Goal: Task Accomplishment & Management: Complete application form

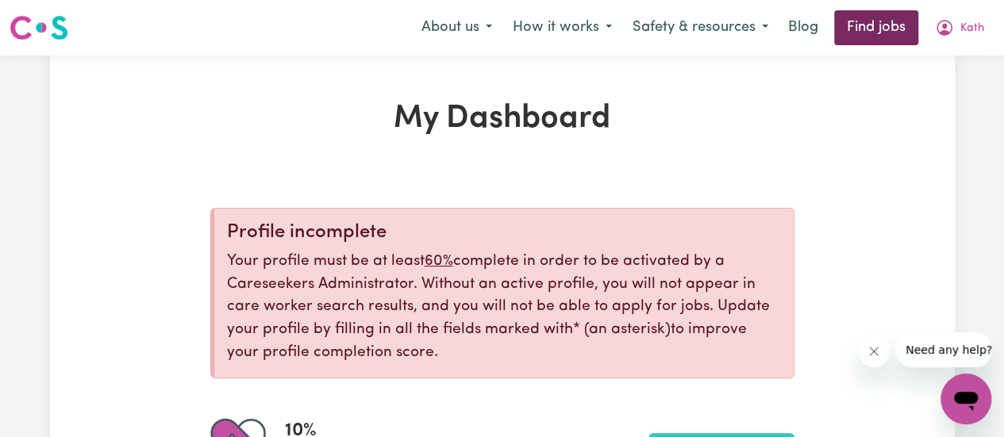
click at [877, 32] on link "Find jobs" at bounding box center [876, 27] width 84 height 35
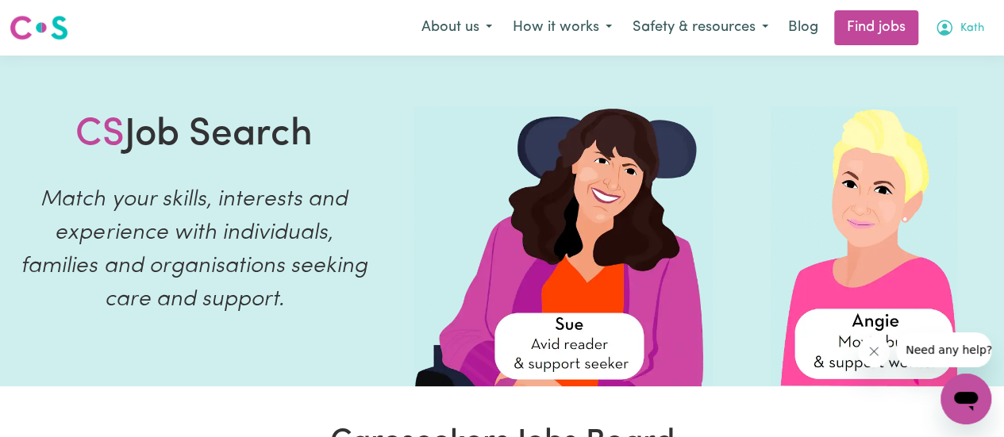
click at [979, 27] on button "Kath" at bounding box center [960, 27] width 70 height 33
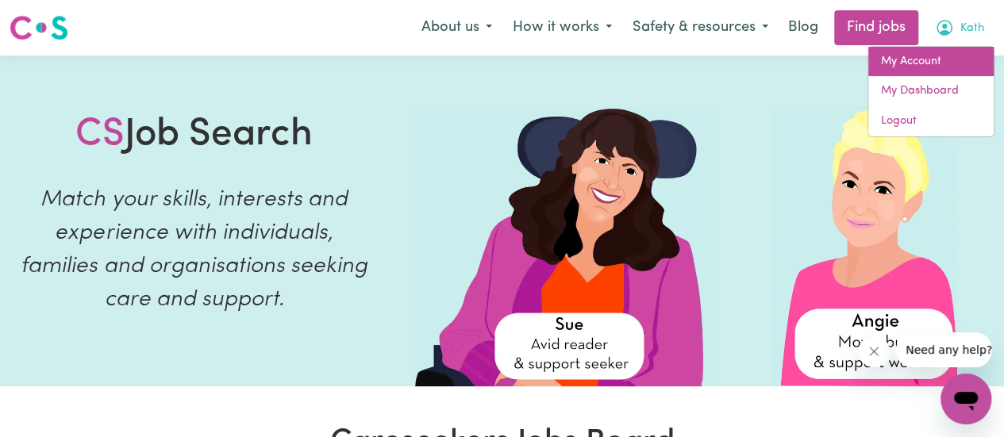
click at [916, 60] on link "My Account" at bounding box center [931, 62] width 125 height 30
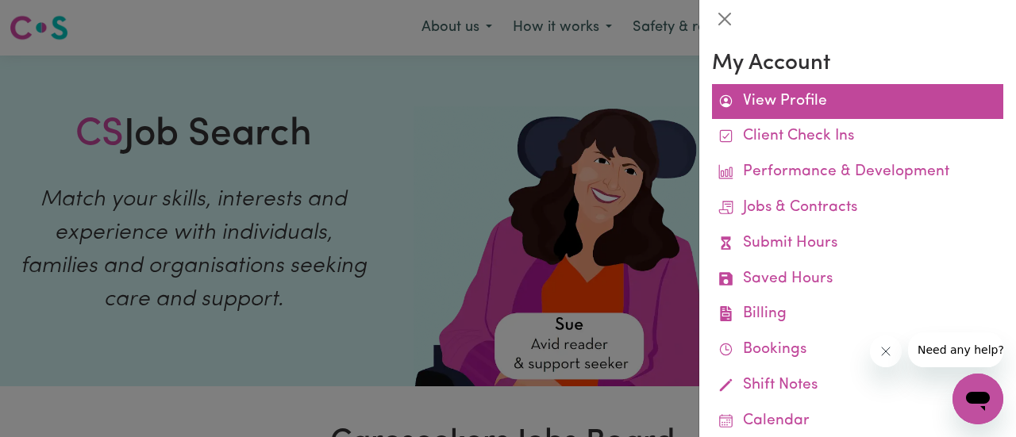
click at [821, 94] on link "View Profile" at bounding box center [857, 102] width 291 height 36
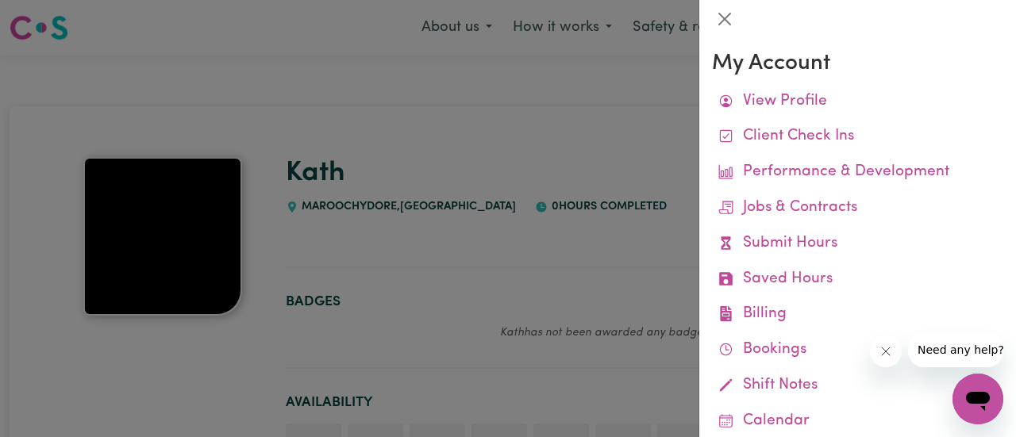
click at [391, 312] on div at bounding box center [508, 218] width 1016 height 437
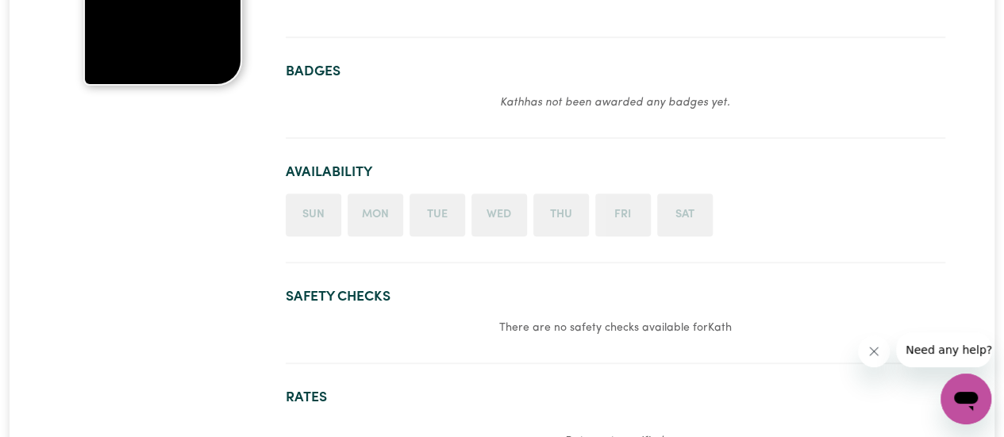
scroll to position [238, 0]
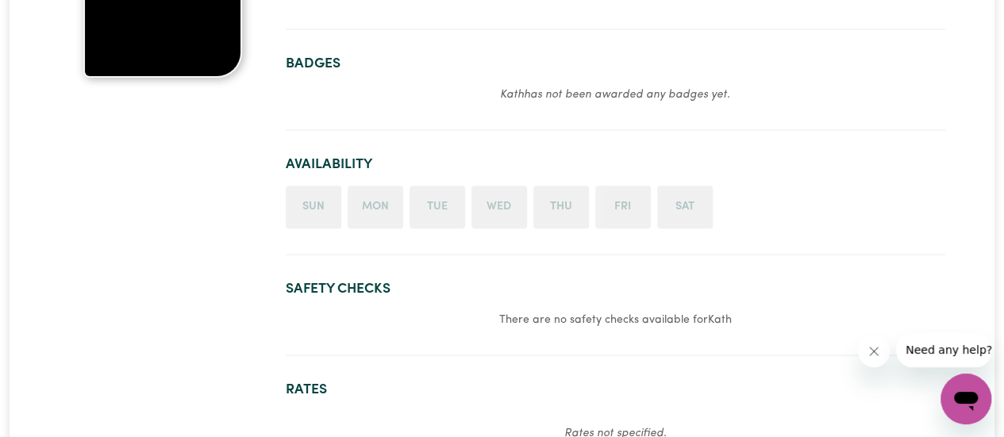
click at [444, 222] on li "Tue" at bounding box center [438, 207] width 56 height 43
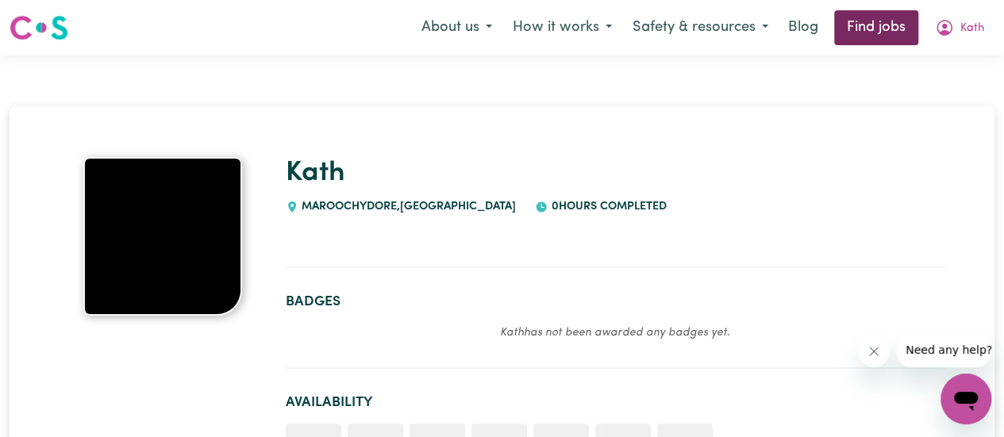
click at [861, 23] on link "Find jobs" at bounding box center [876, 27] width 84 height 35
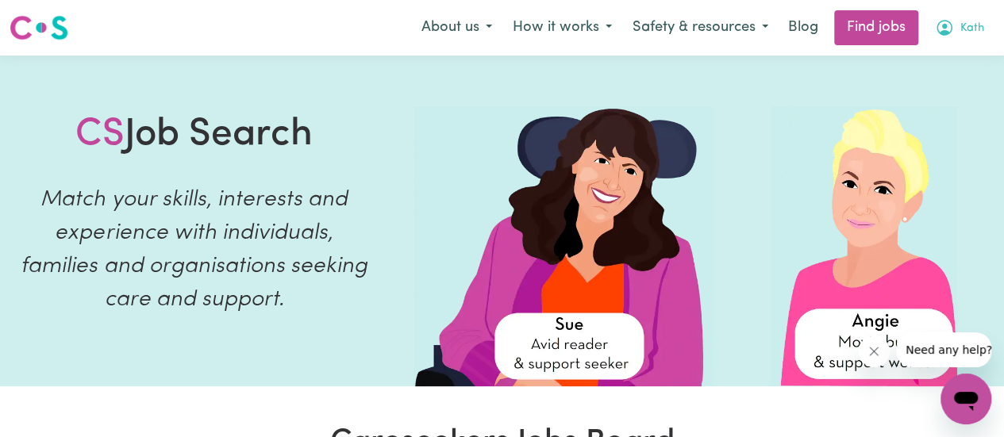
click at [975, 32] on span "Kath" at bounding box center [973, 28] width 24 height 17
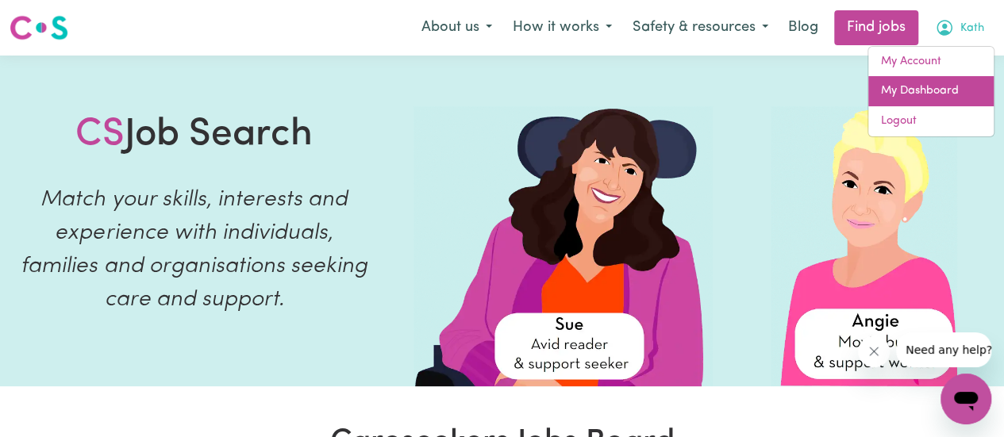
click at [935, 88] on link "My Dashboard" at bounding box center [931, 91] width 125 height 30
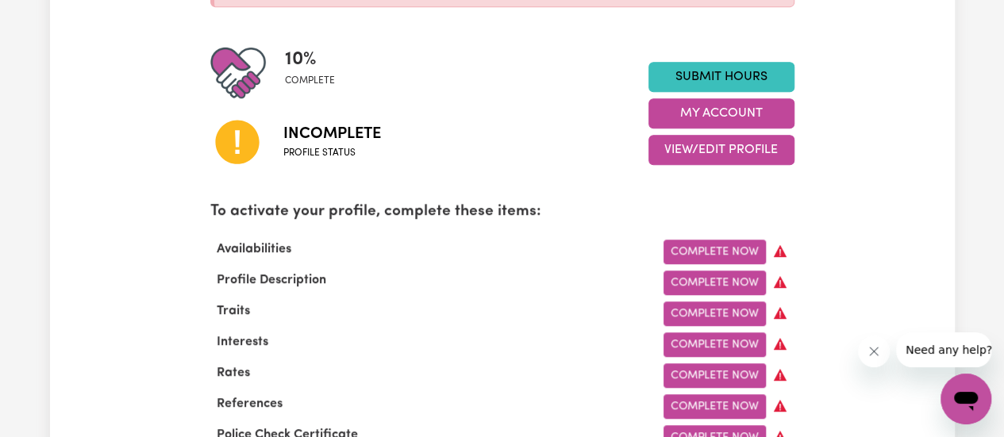
scroll to position [397, 0]
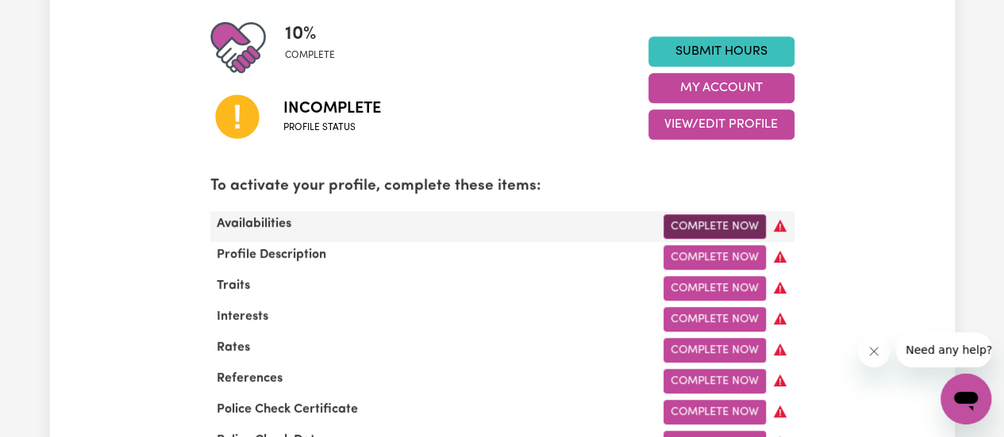
click at [719, 222] on link "Complete Now" at bounding box center [715, 226] width 102 height 25
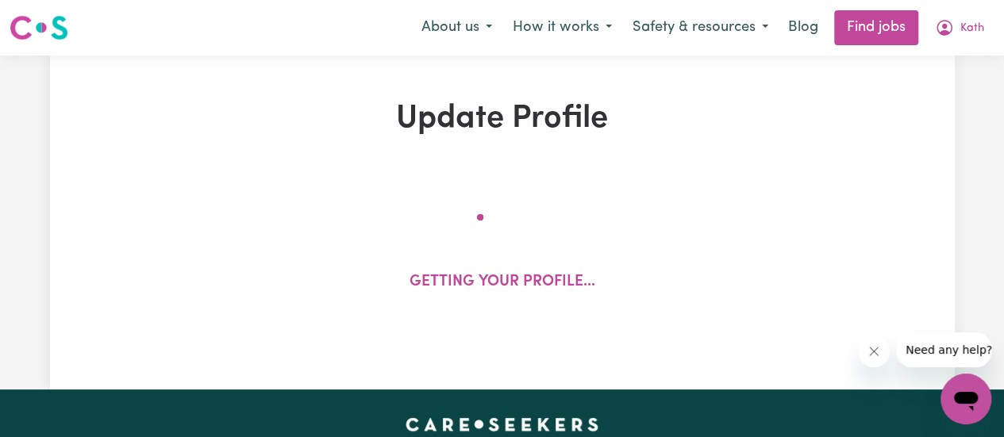
select select "[DEMOGRAPHIC_DATA]"
select select "[DEMOGRAPHIC_DATA] Citizen"
select select "Studying a healthcare related degree or qualification"
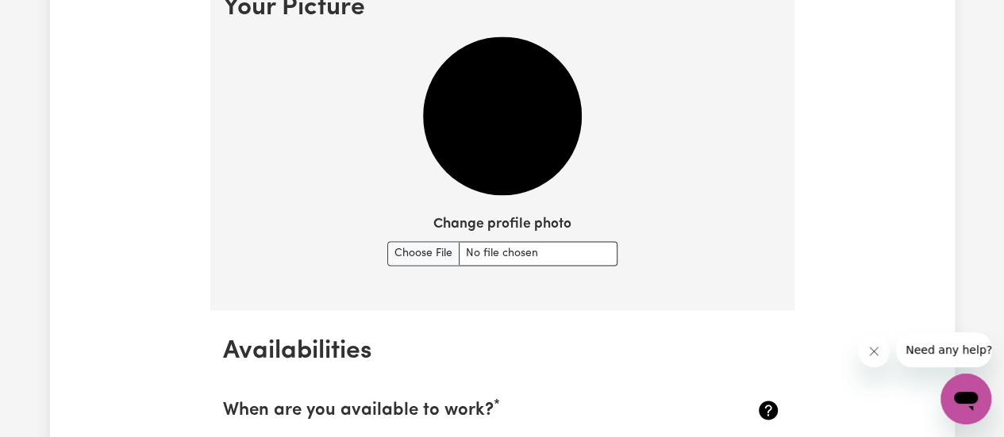
scroll to position [1191, 0]
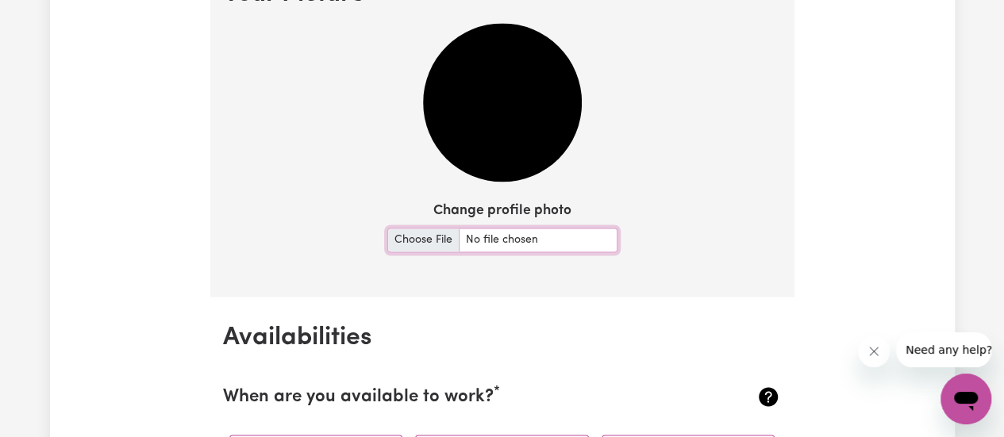
click at [391, 233] on input "Change profile photo" at bounding box center [502, 240] width 230 height 25
click at [415, 244] on input "Change profile photo" at bounding box center [502, 240] width 230 height 25
type input "C:\fakepath\Me photo.jpg"
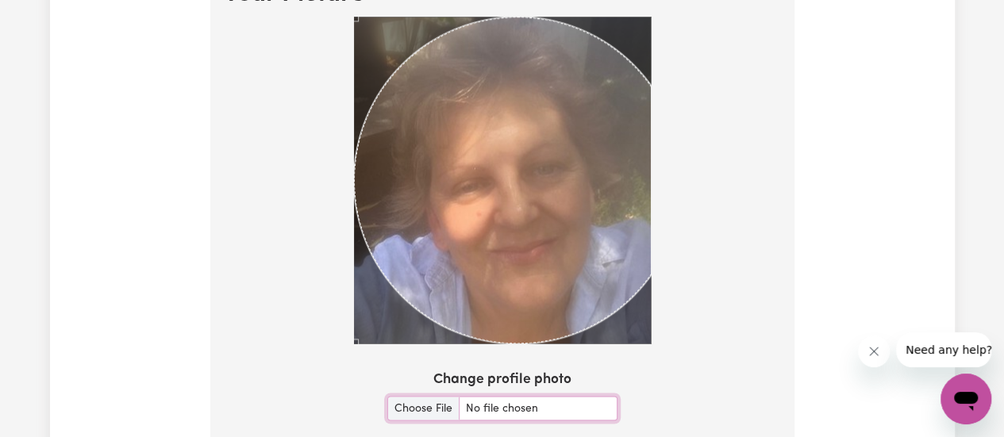
click at [684, 399] on section "Your Picture Change profile photo Upload" at bounding box center [502, 231] width 584 height 554
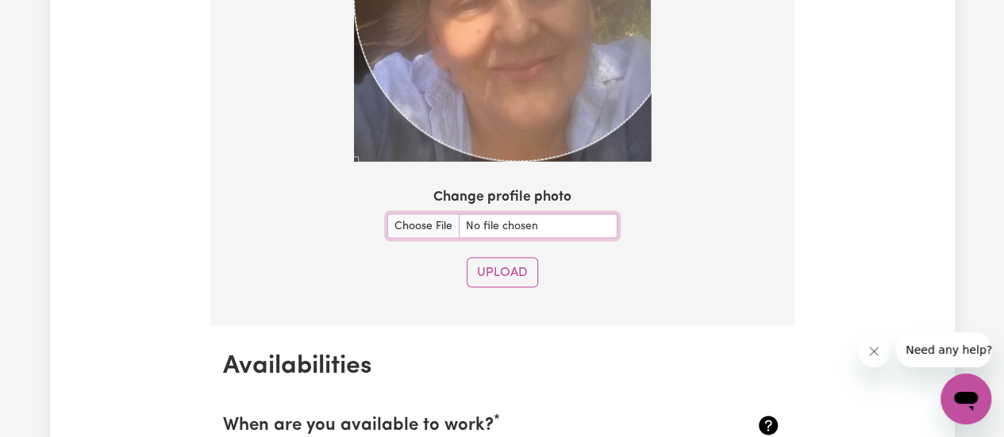
scroll to position [1429, 0]
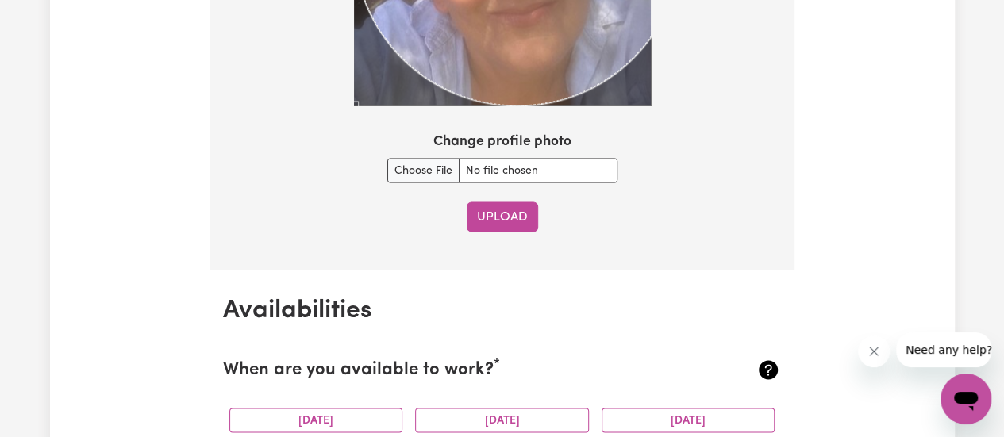
click at [491, 210] on button "Upload" at bounding box center [502, 217] width 71 height 30
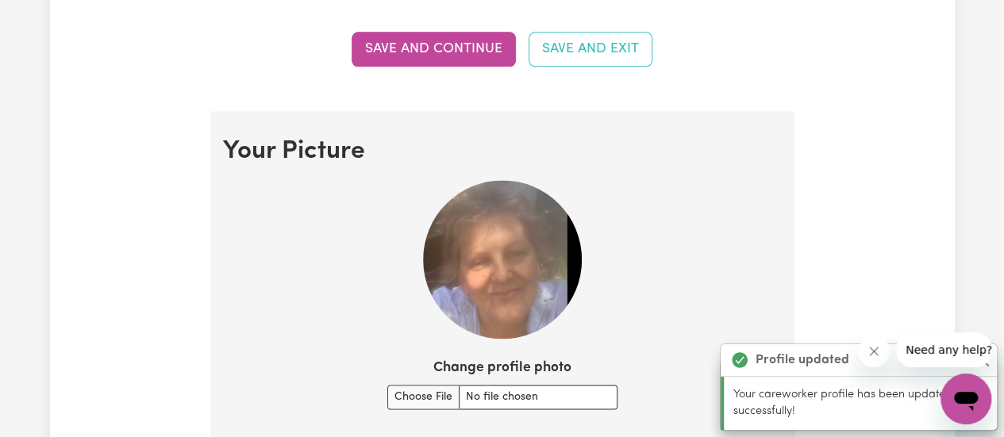
scroll to position [1010, 0]
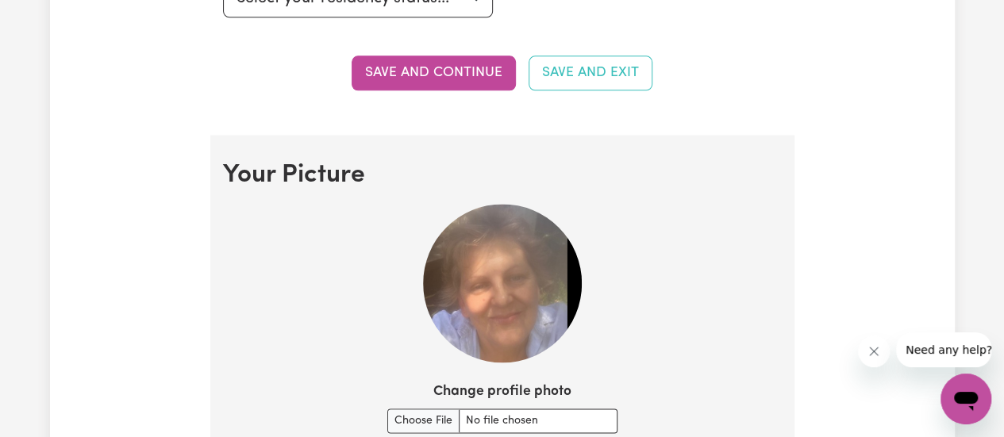
click at [642, 276] on section "Your Picture Change profile photo" at bounding box center [502, 306] width 584 height 343
click at [501, 290] on img at bounding box center [502, 283] width 159 height 159
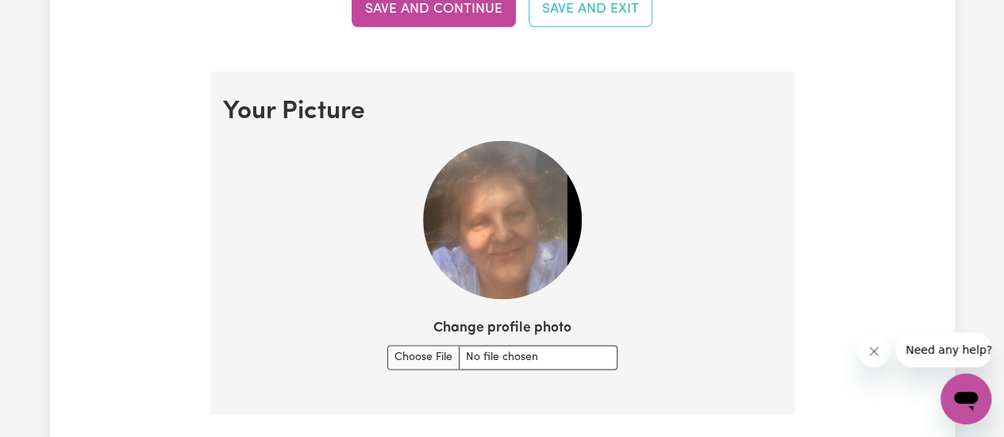
scroll to position [1169, 0]
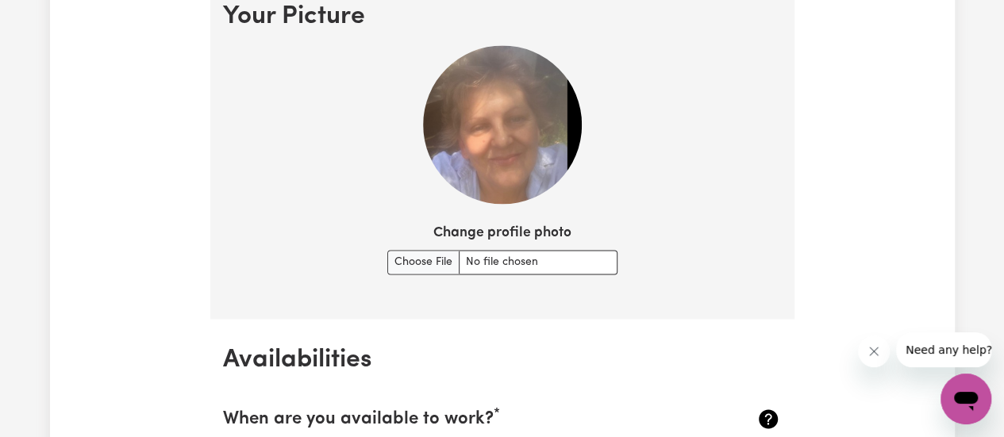
click at [419, 129] on section "Your Picture Change profile photo" at bounding box center [502, 147] width 584 height 343
click at [424, 261] on input "Change profile photo" at bounding box center [502, 262] width 230 height 25
type input "C:\fakepath\Me photo.jpg"
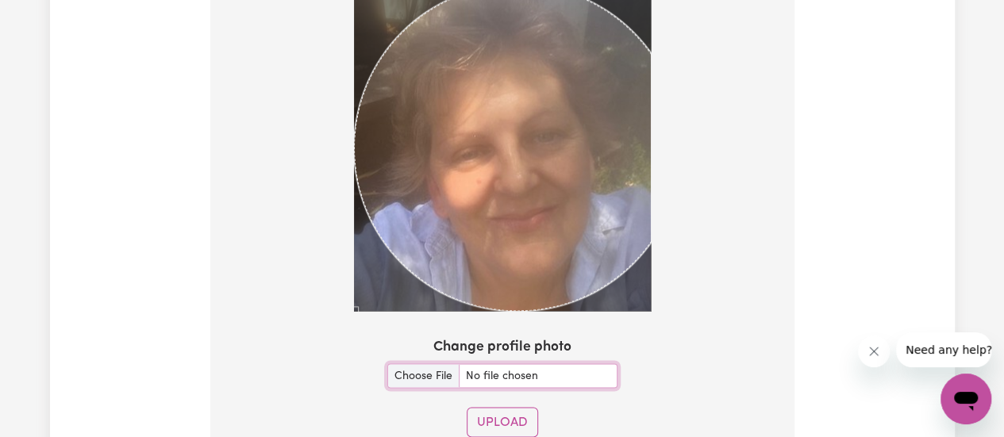
scroll to position [1328, 0]
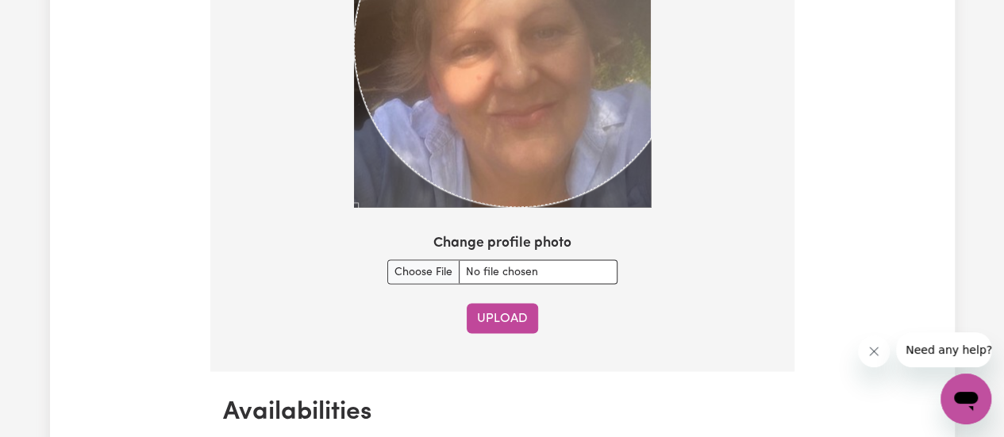
click at [491, 309] on button "Upload" at bounding box center [502, 318] width 71 height 30
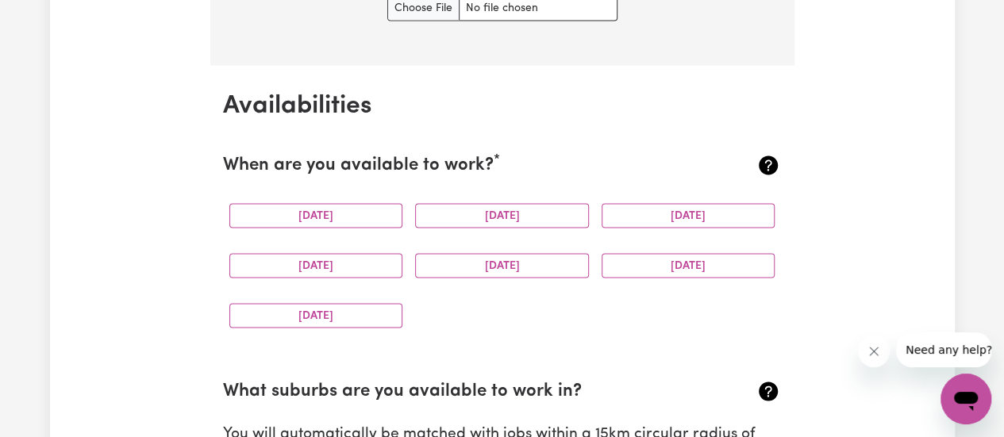
scroll to position [1486, 0]
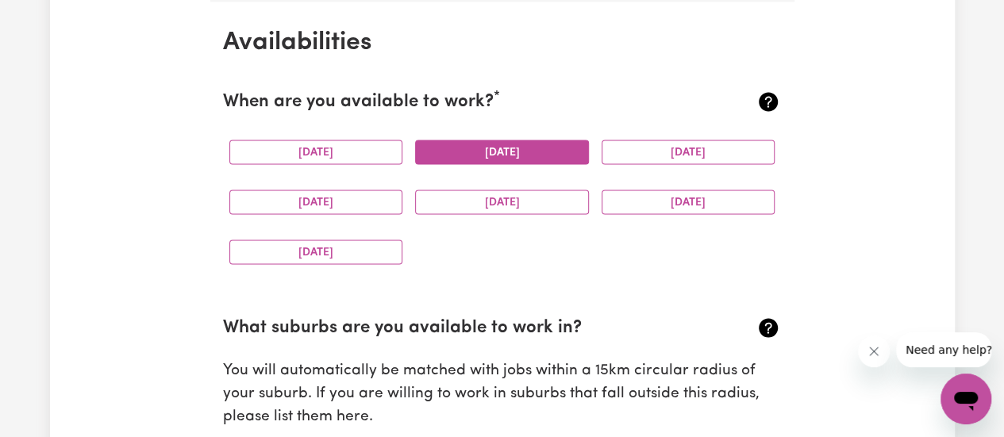
click at [470, 155] on button "[DATE]" at bounding box center [502, 152] width 174 height 25
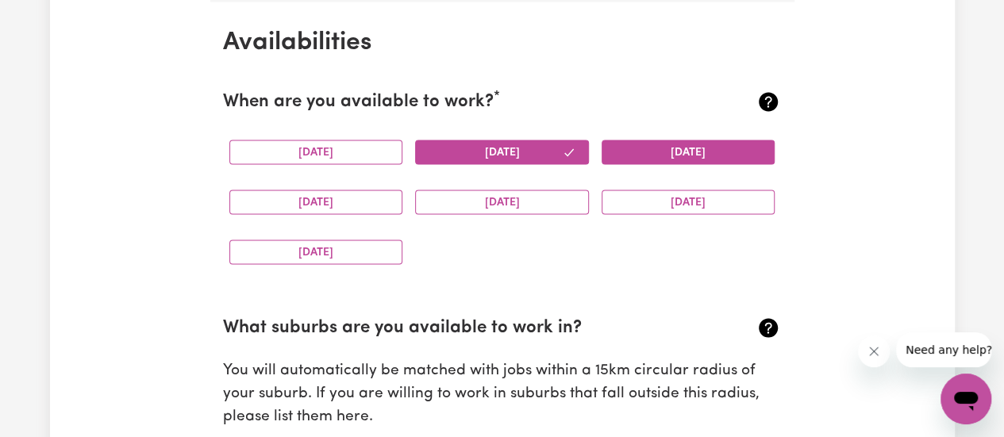
click at [672, 156] on button "[DATE]" at bounding box center [689, 152] width 174 height 25
click at [356, 199] on button "[DATE]" at bounding box center [316, 202] width 174 height 25
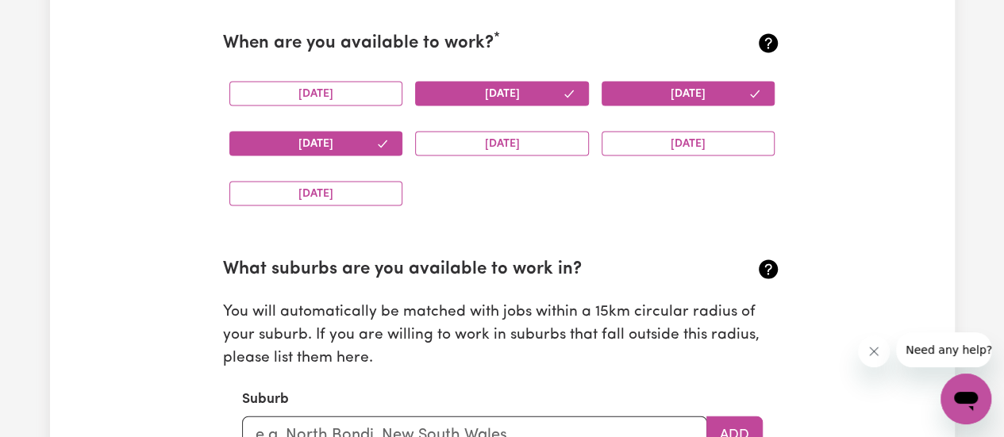
scroll to position [1645, 0]
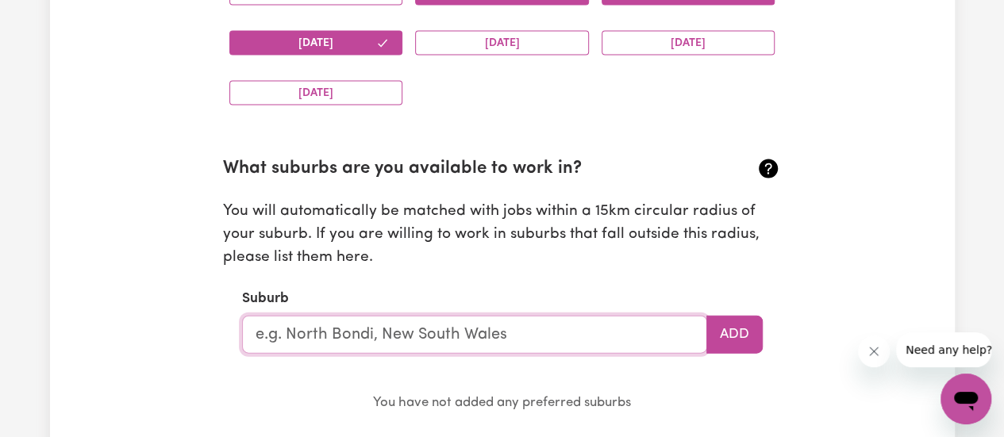
click at [326, 329] on input "text" at bounding box center [474, 335] width 465 height 38
type input "Maroochydore"
type input "Maroochydore, [GEOGRAPHIC_DATA], 4558"
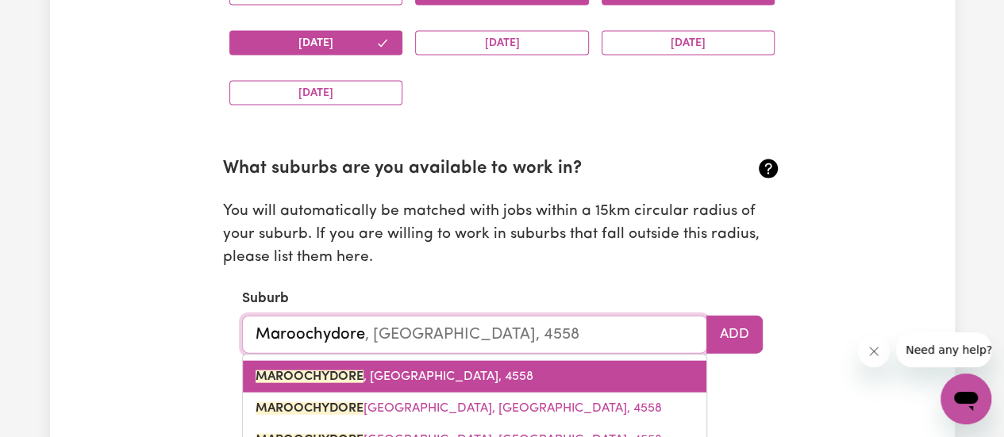
click at [395, 379] on span "MAROOCHYDORE , [GEOGRAPHIC_DATA], 4558" at bounding box center [395, 377] width 278 height 13
type input "MAROOCHYDORE, [GEOGRAPHIC_DATA], 4558"
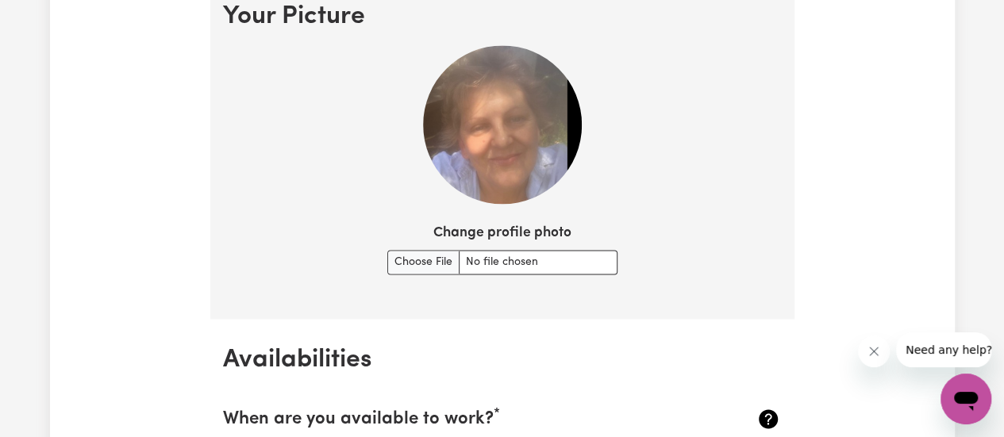
scroll to position [1010, 0]
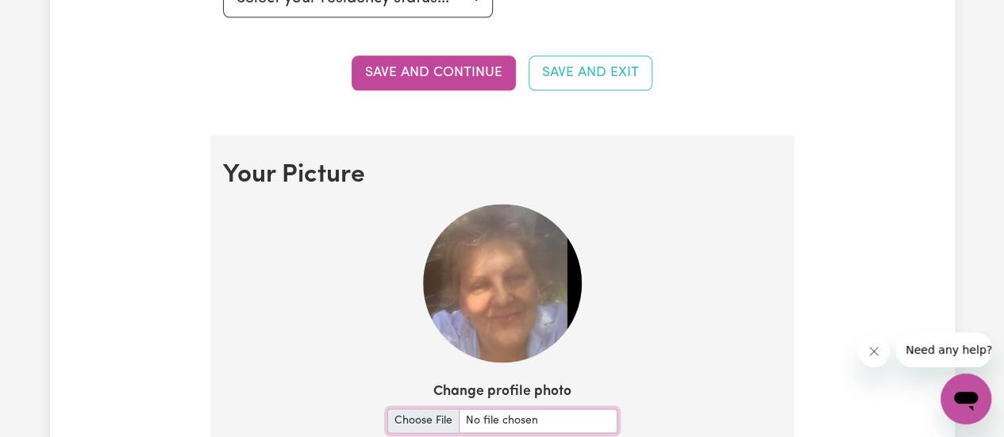
click at [430, 422] on input "Change profile photo" at bounding box center [502, 421] width 230 height 25
type input "C:\fakepath\Kath.JPG"
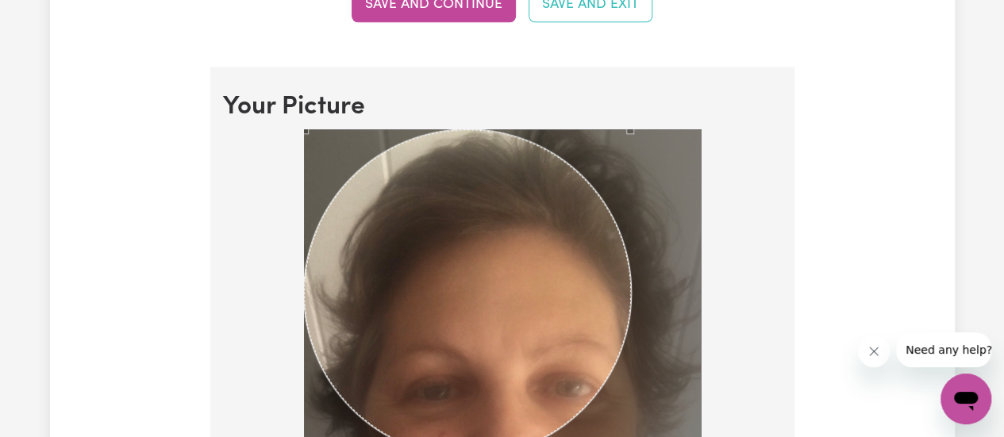
scroll to position [1248, 0]
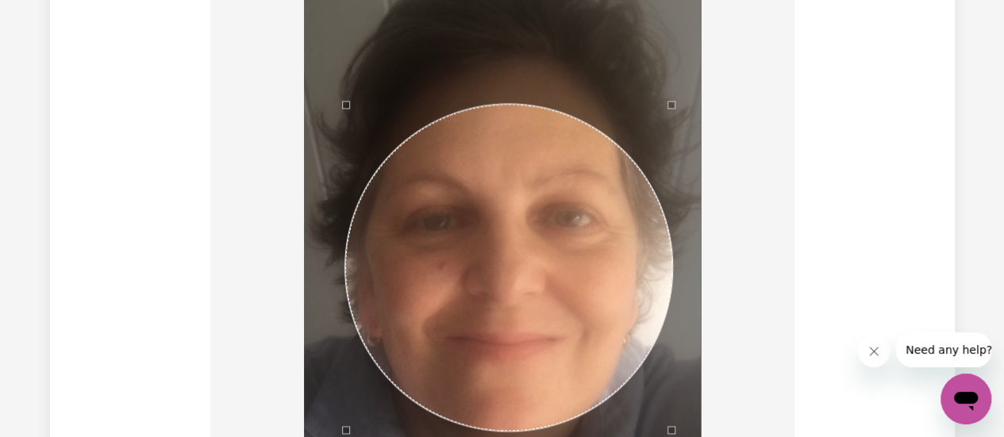
click at [603, 354] on div "Use the arrow keys to move the crop selection area" at bounding box center [508, 267] width 327 height 327
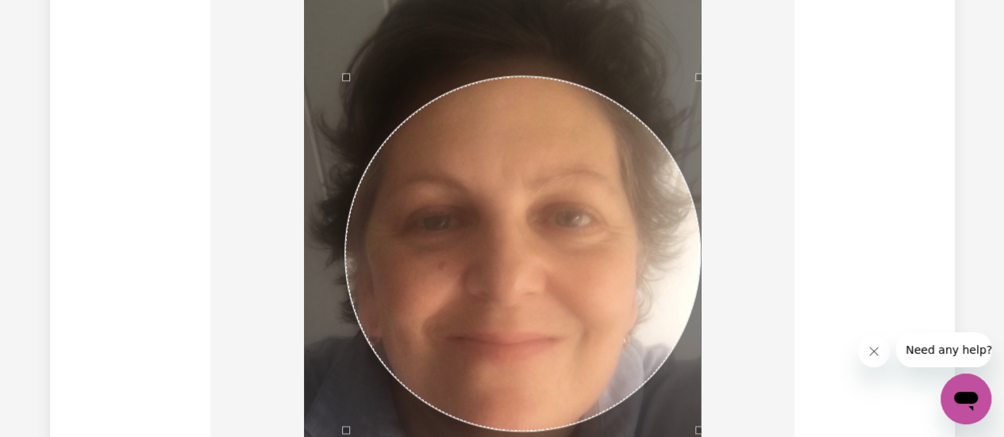
click at [708, 7] on div at bounding box center [502, 230] width 559 height 541
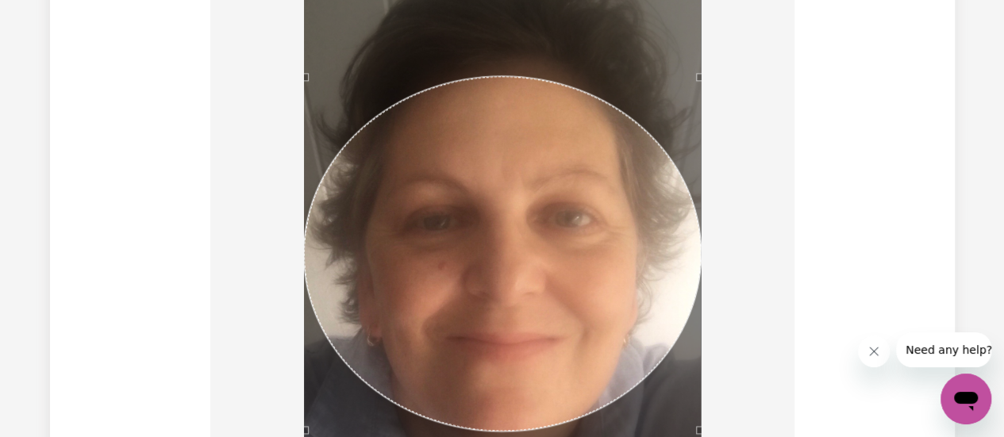
click at [287, 12] on div at bounding box center [502, 230] width 559 height 541
click at [577, 112] on div "Use the arrow keys to move the crop selection area" at bounding box center [502, 252] width 397 height 355
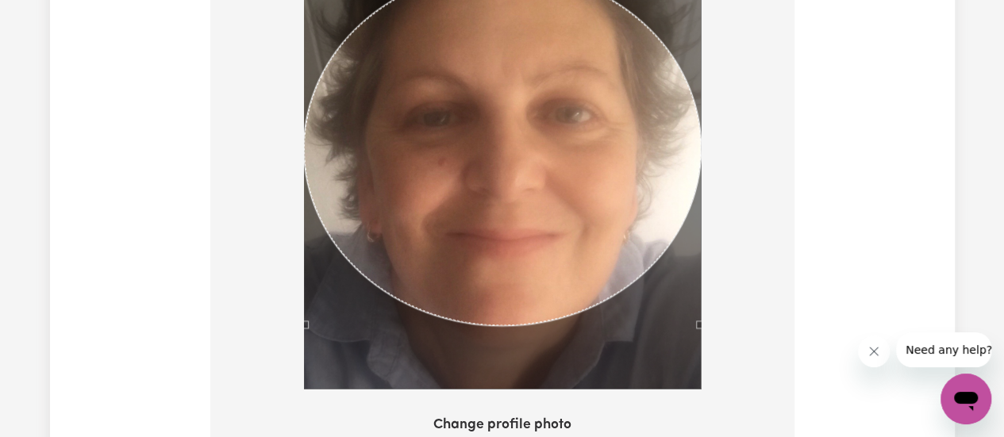
scroll to position [1566, 0]
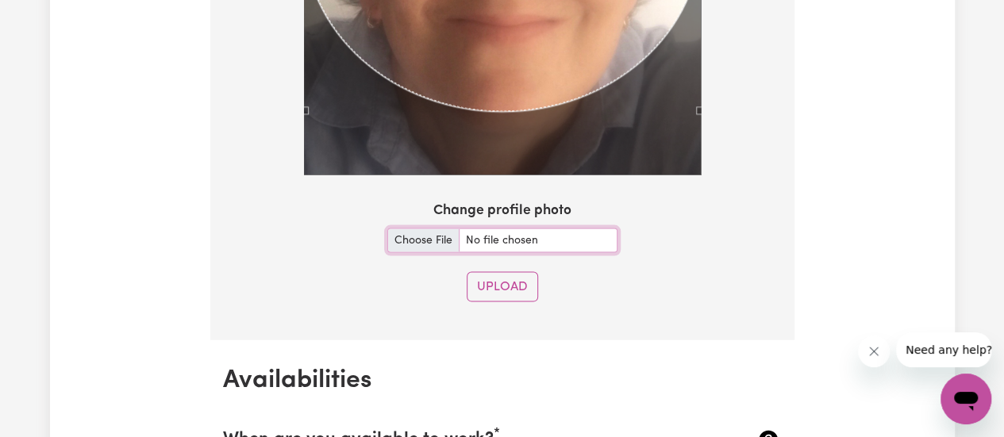
click at [415, 239] on input "Change profile photo" at bounding box center [502, 241] width 230 height 25
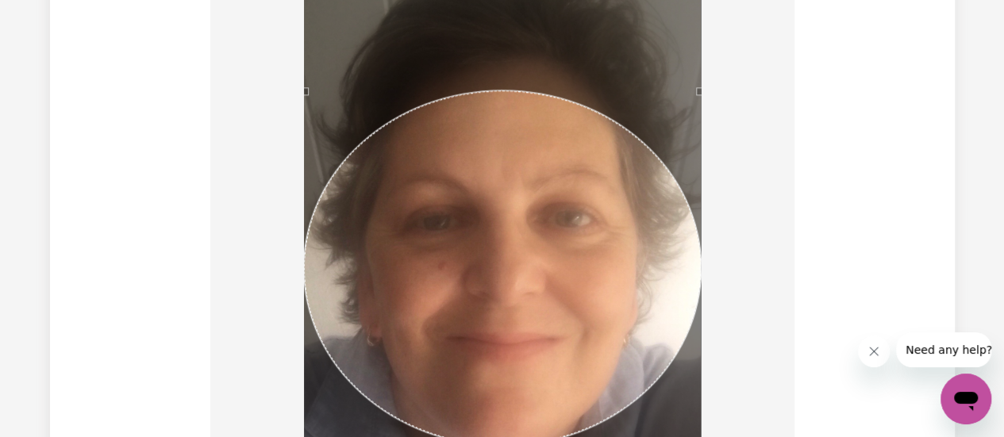
click at [513, 91] on div "Use the arrow keys to move the crop selection area" at bounding box center [502, 268] width 397 height 355
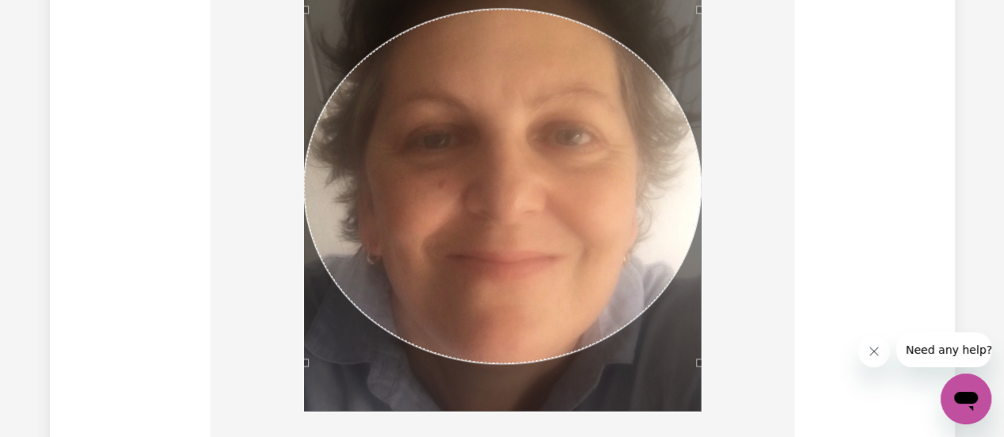
scroll to position [1486, 0]
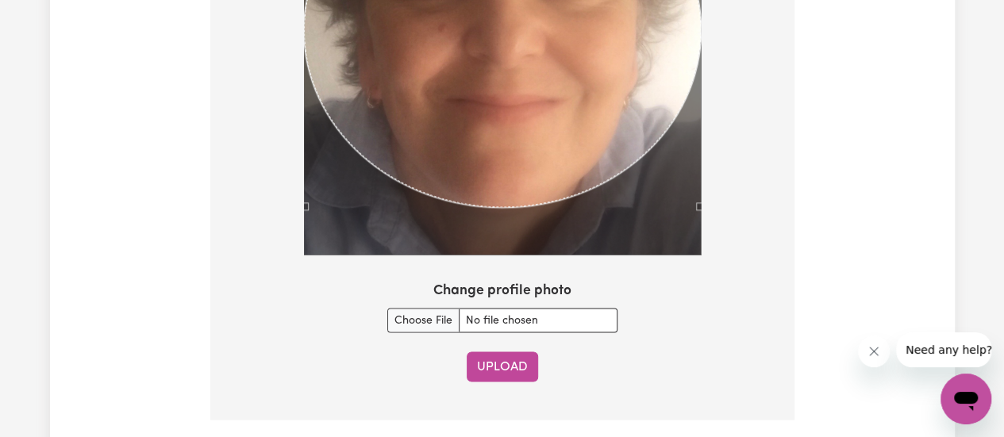
click at [512, 368] on button "Upload" at bounding box center [502, 367] width 71 height 30
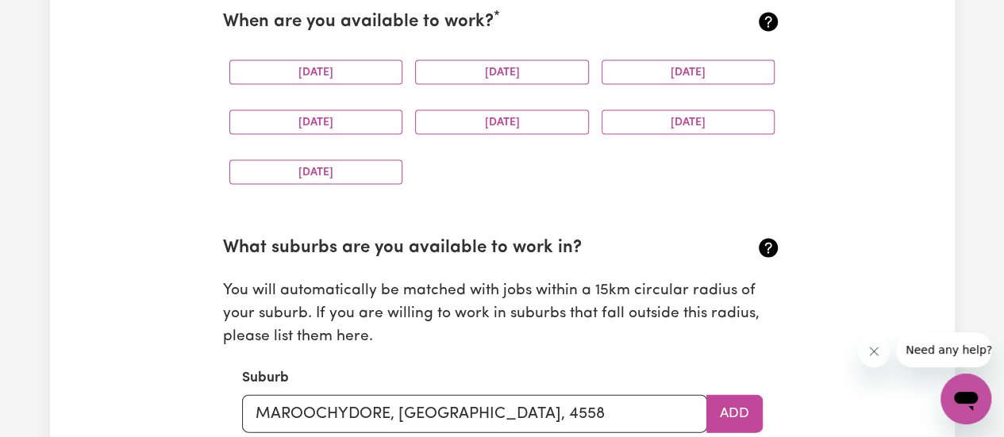
scroll to position [1407, 0]
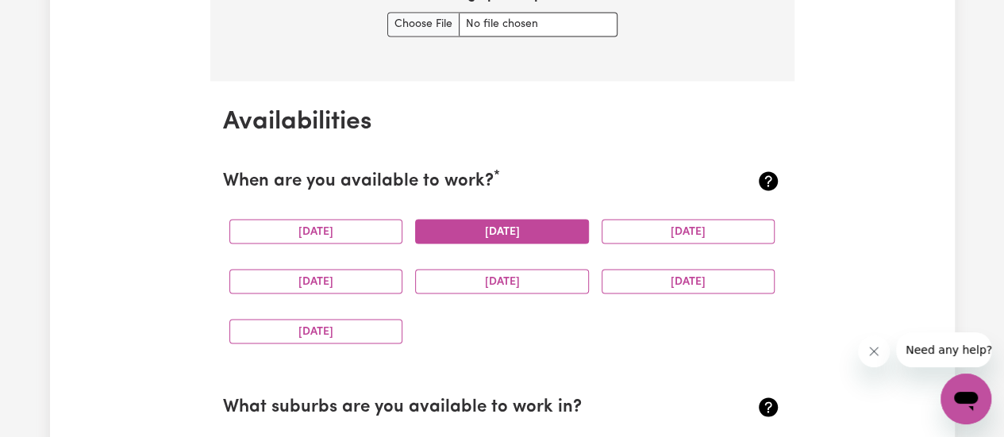
click at [490, 237] on button "[DATE]" at bounding box center [502, 231] width 174 height 25
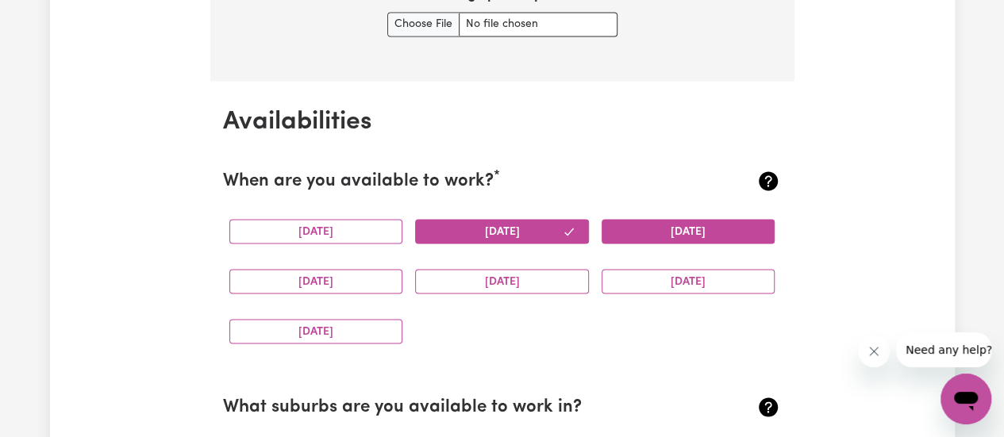
click at [622, 229] on button "[DATE]" at bounding box center [689, 231] width 174 height 25
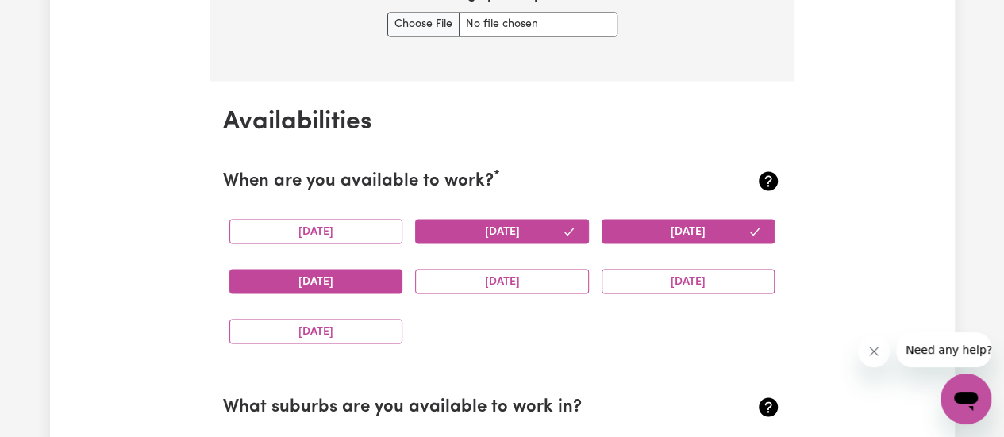
click at [375, 280] on button "[DATE]" at bounding box center [316, 281] width 174 height 25
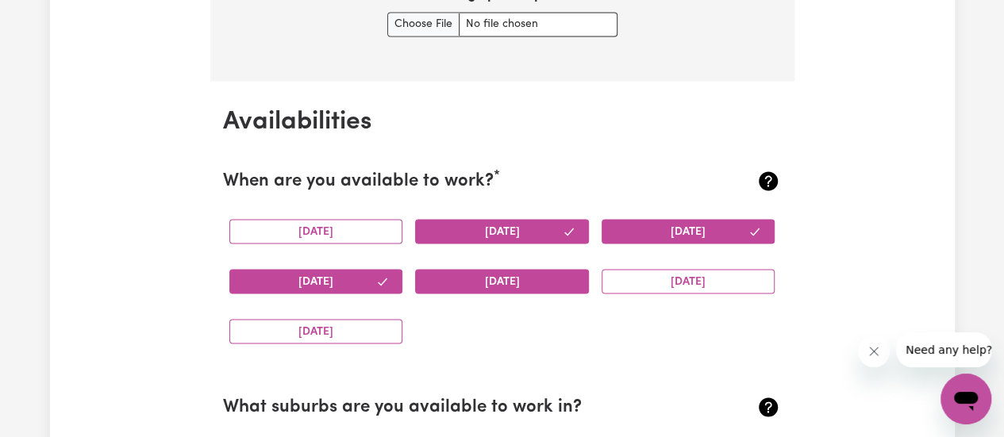
click at [473, 281] on button "[DATE]" at bounding box center [502, 281] width 174 height 25
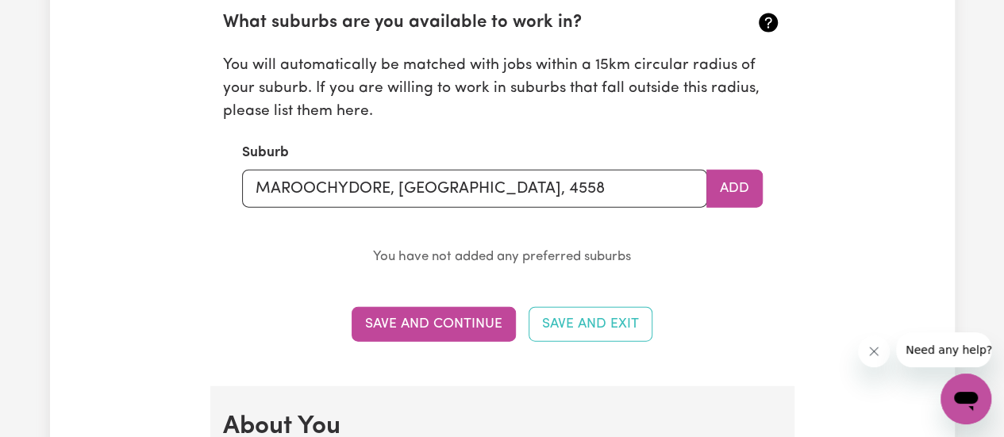
scroll to position [1883, 0]
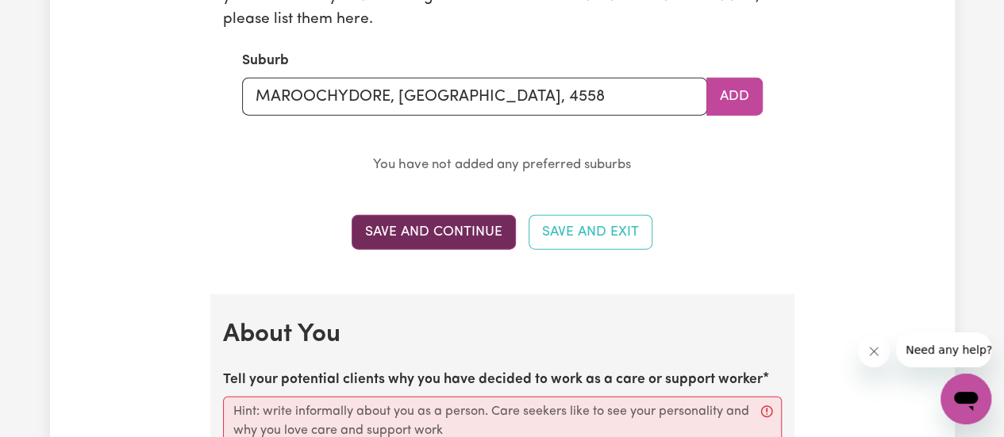
click at [473, 232] on button "Save and Continue" at bounding box center [434, 232] width 164 height 35
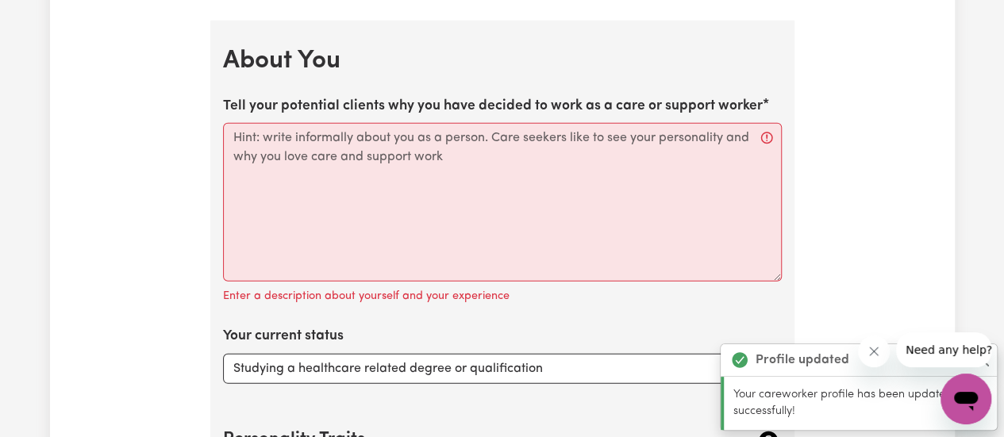
scroll to position [2175, 0]
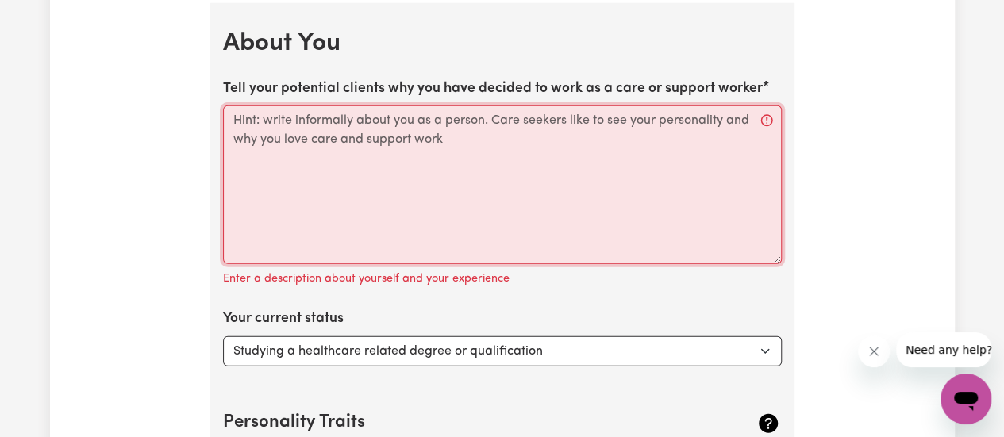
click at [233, 114] on textarea "Tell your potential clients why you have decided to work as a care or support w…" at bounding box center [502, 185] width 559 height 159
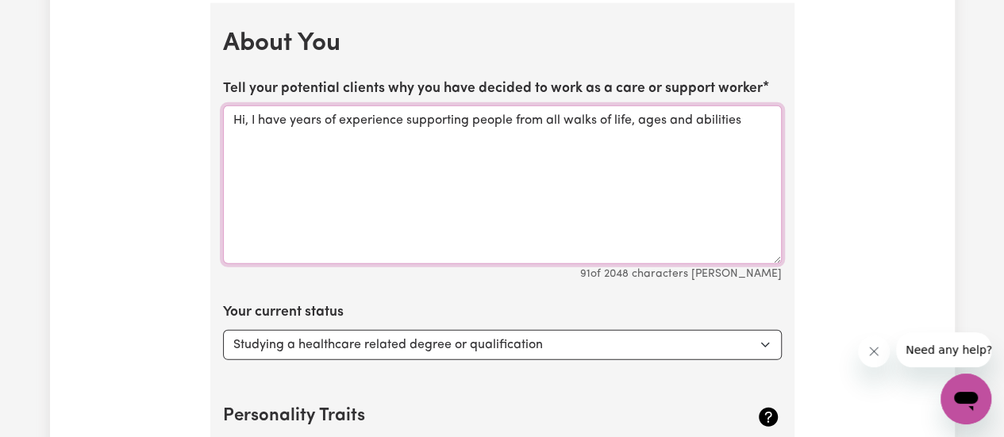
click at [742, 117] on textarea "Hi, I have years of experience supporting people from all walks of life, ages a…" at bounding box center [502, 185] width 559 height 159
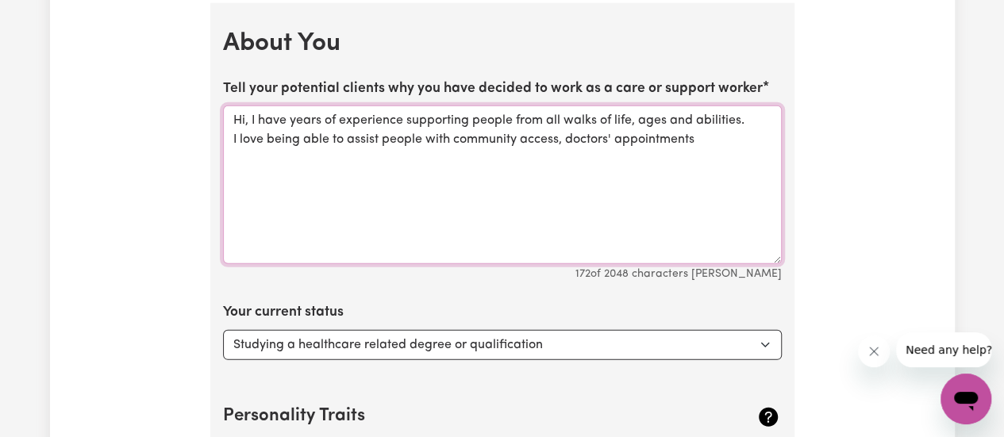
click at [696, 135] on textarea "Hi, I have years of experience supporting people from all walks of life, ages a…" at bounding box center [502, 185] width 559 height 159
click at [318, 156] on textarea "Hi, I have years of experience supporting people from all walks of life, ages a…" at bounding box center [502, 185] width 559 height 159
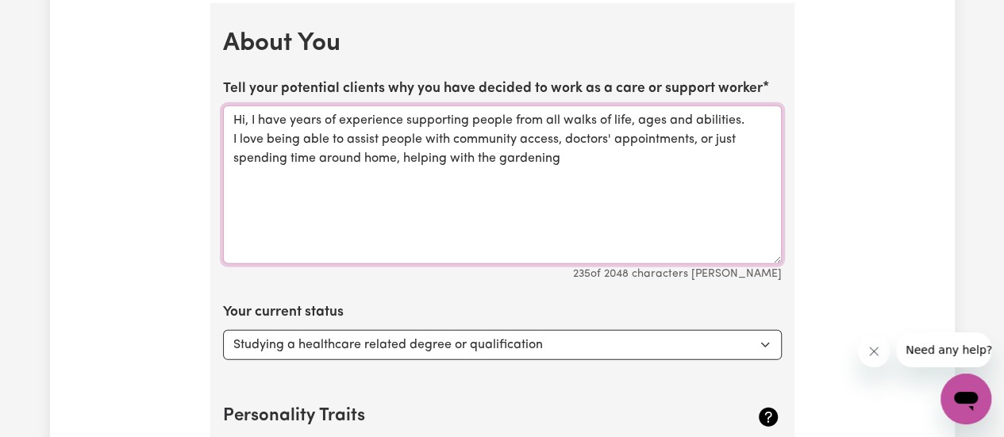
click at [559, 153] on textarea "Hi, I have years of experience supporting people from all walks of life, ages a…" at bounding box center [502, 185] width 559 height 159
click at [726, 155] on textarea "Hi, I have years of experience supporting people from all walks of life, ages a…" at bounding box center [502, 185] width 559 height 159
click at [399, 187] on textarea "Hi, I have years of experience supporting people from all walks of life, ages a…" at bounding box center [502, 185] width 559 height 159
click at [327, 177] on textarea "Hi, I have years of experience supporting people from all walks of life, ages a…" at bounding box center [502, 185] width 559 height 159
click at [353, 177] on textarea "Hi, I have years of experience supporting people from all walks of life, ages a…" at bounding box center [502, 185] width 559 height 159
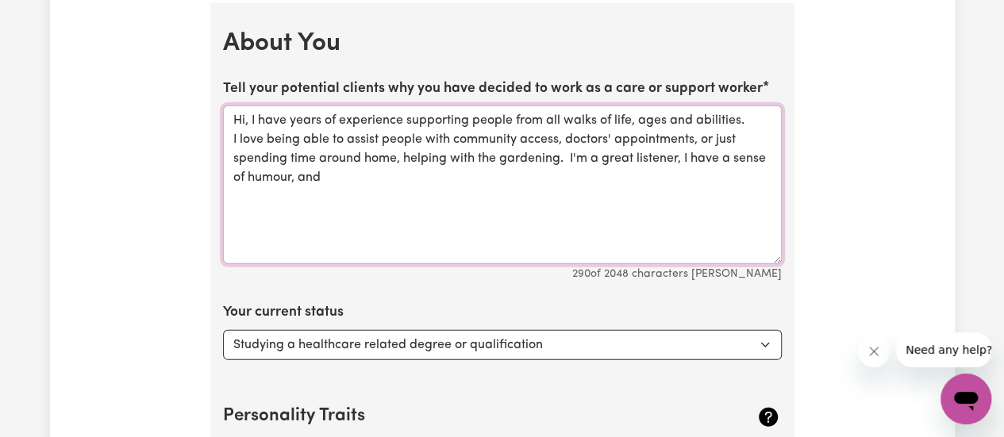
click at [334, 172] on textarea "Hi, I have years of experience supporting people from all walks of life, ages a…" at bounding box center [502, 185] width 559 height 159
click at [487, 180] on textarea "Hi, I have years of experience supporting people from all walks of life, ages a…" at bounding box center [502, 185] width 559 height 159
click at [630, 175] on textarea "Hi, I have years of experience supporting people from all walks of life, ages a…" at bounding box center [502, 185] width 559 height 159
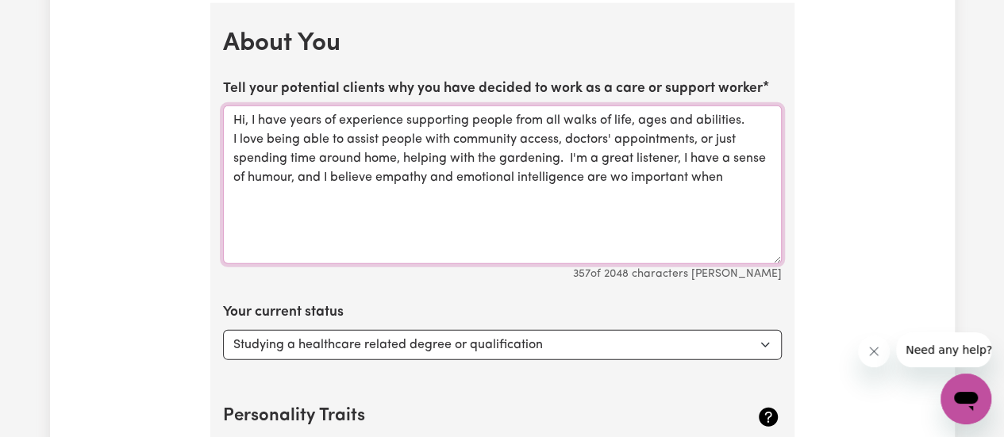
click at [627, 171] on textarea "Hi, I have years of experience supporting people from all walks of life, ages a…" at bounding box center [502, 185] width 559 height 159
click at [720, 174] on textarea "Hi, I have years of experience supporting people from all walks of life, ages a…" at bounding box center [502, 185] width 559 height 159
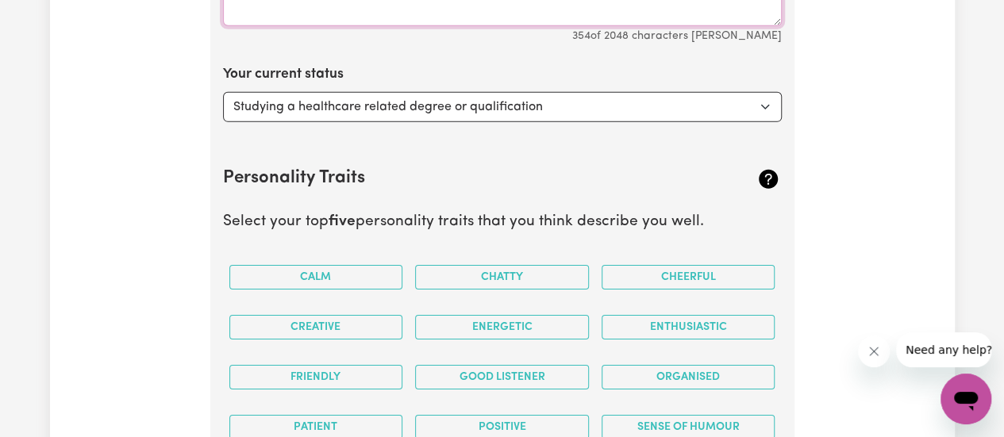
scroll to position [2095, 0]
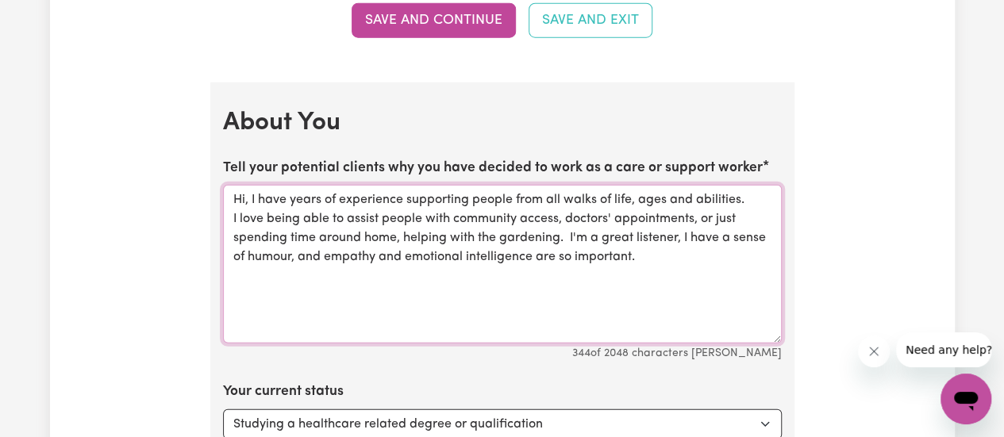
click at [321, 250] on textarea "Hi, I have years of experience supporting people from all walks of life, ages a…" at bounding box center [502, 264] width 559 height 159
click at [325, 252] on textarea "Hi, I have years of experience supporting people from all walks of life, ages a…" at bounding box center [502, 264] width 559 height 159
click at [688, 253] on textarea "Hi, I have years of experience supporting people from all walks of life, ages a…" at bounding box center [502, 264] width 559 height 159
click at [688, 234] on textarea "Hi, I have years of experience supporting people from all walks of life, ages a…" at bounding box center [502, 264] width 559 height 159
click at [370, 273] on textarea "Hi, I have years of experience supporting people from all walks of life, ages a…" at bounding box center [502, 264] width 559 height 159
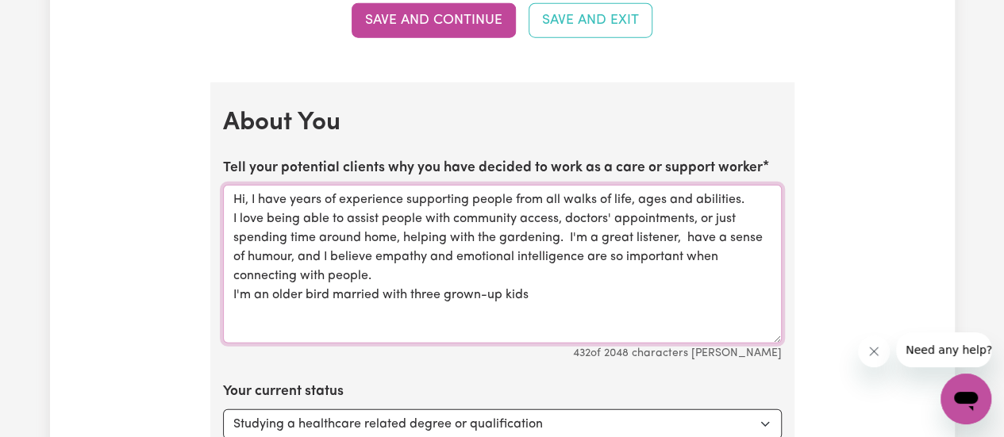
click at [531, 291] on textarea "Hi, I have years of experience supporting people from all walks of life, ages a…" at bounding box center [502, 264] width 559 height 159
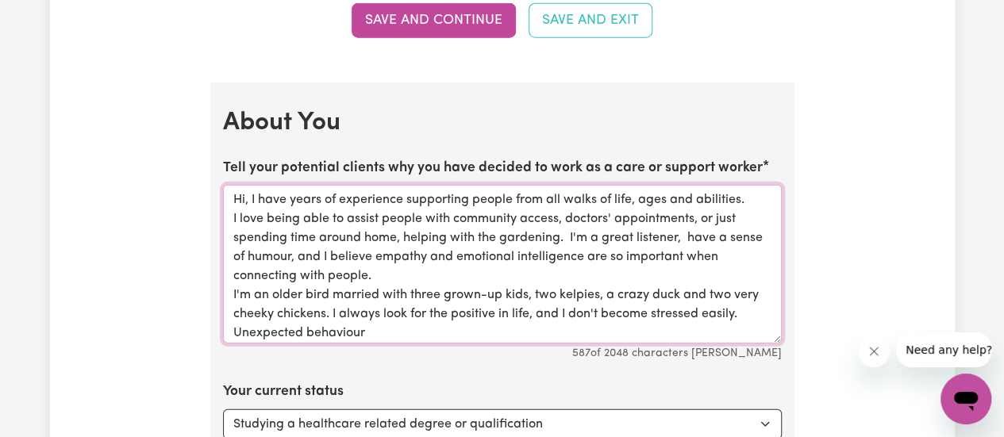
click at [366, 329] on textarea "Hi, I have years of experience supporting people from all walks of life, ages a…" at bounding box center [502, 264] width 559 height 159
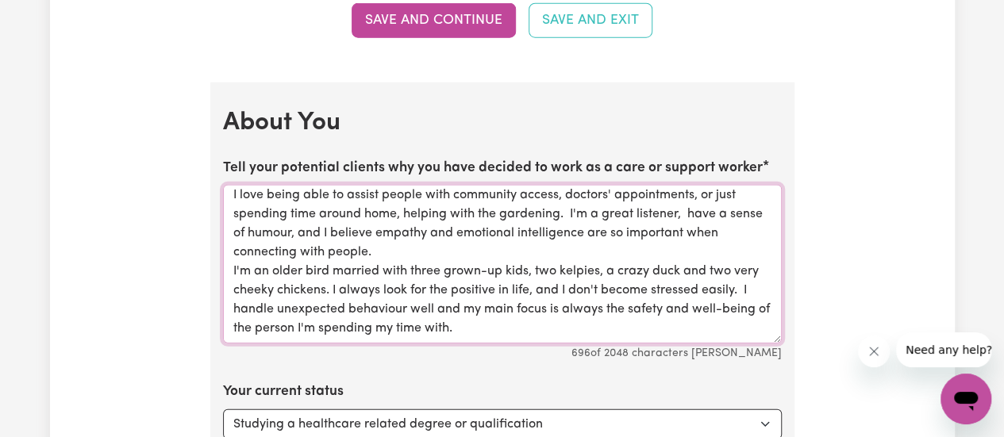
scroll to position [42, 0]
click at [708, 285] on textarea "Hi, I have years of experience supporting people from all walks of life, ages a…" at bounding box center [502, 264] width 559 height 159
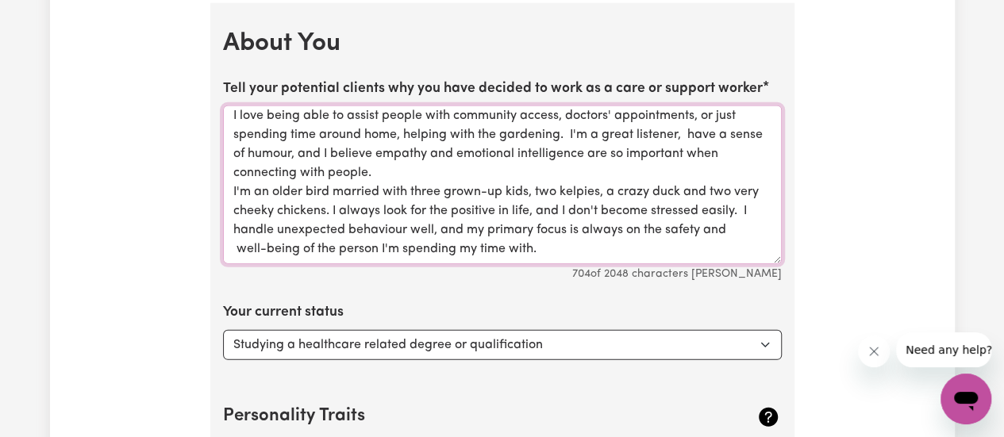
click at [538, 229] on textarea "Hi, I have years of experience supporting people from all walks of life, ages a…" at bounding box center [502, 185] width 559 height 159
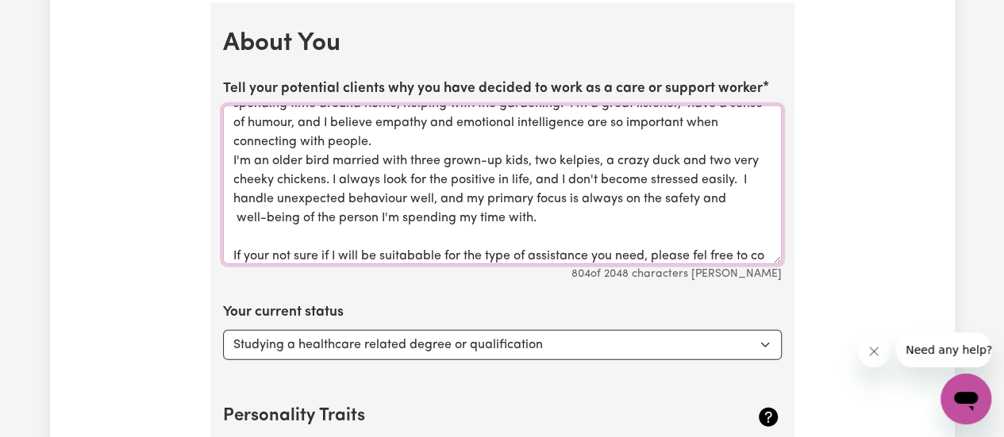
scroll to position [74, 0]
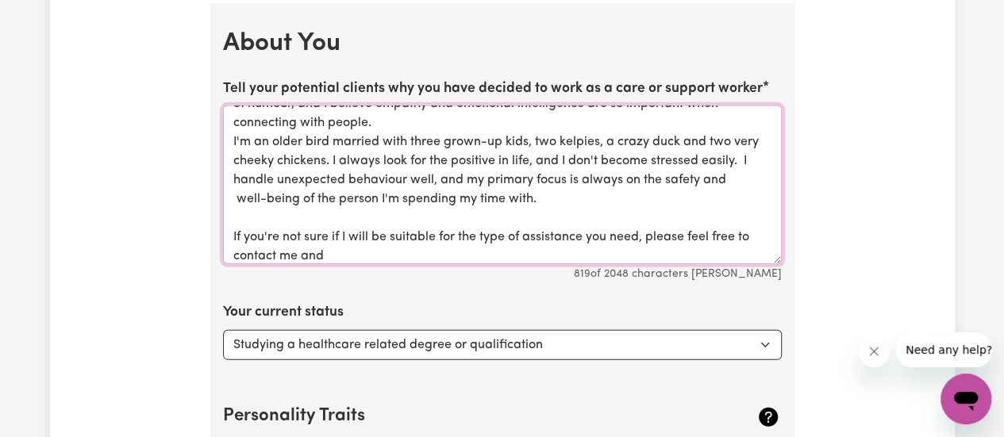
click at [326, 250] on textarea "Hi, I have years of experience supporting people from all walks of life, ages a…" at bounding box center [502, 185] width 559 height 159
click at [368, 251] on textarea "Hi, I have years of experience supporting people from all walks of life, ages a…" at bounding box center [502, 185] width 559 height 159
paste textarea "good for the type of assistance you need, please feel free to contact me to tal…"
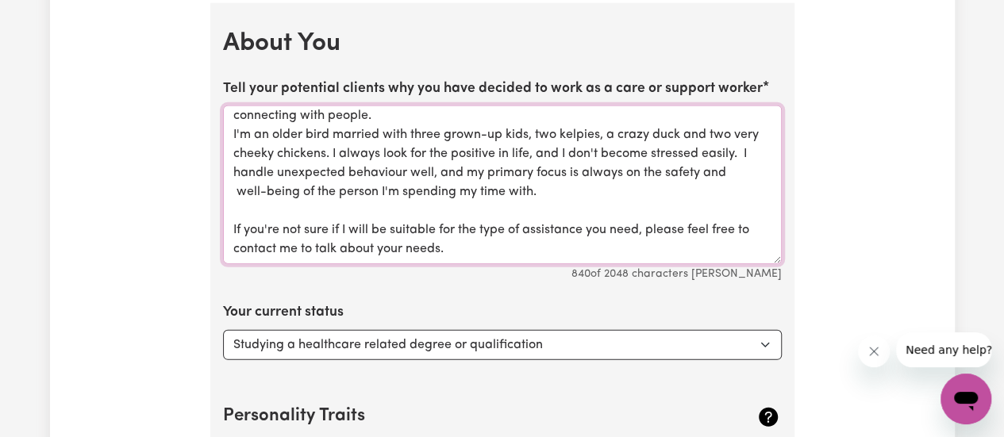
type textarea "Hi, I have years of experience supporting people from all walks of life, ages a…"
click at [767, 344] on select "Select... Studying a healthcare related degree or qualification Studying a non-…" at bounding box center [502, 345] width 559 height 30
select select "Looking for extra work to fill my week and/or weekends"
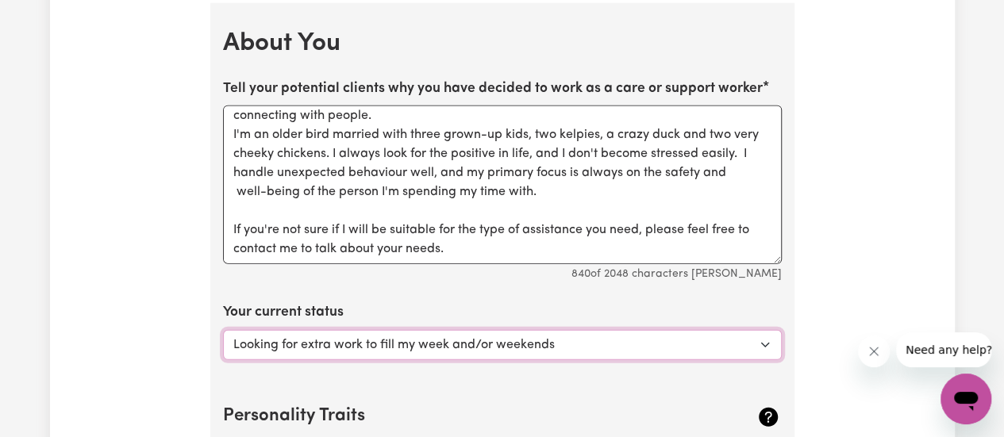
click at [223, 330] on select "Select... Studying a healthcare related degree or qualification Studying a non-…" at bounding box center [502, 345] width 559 height 30
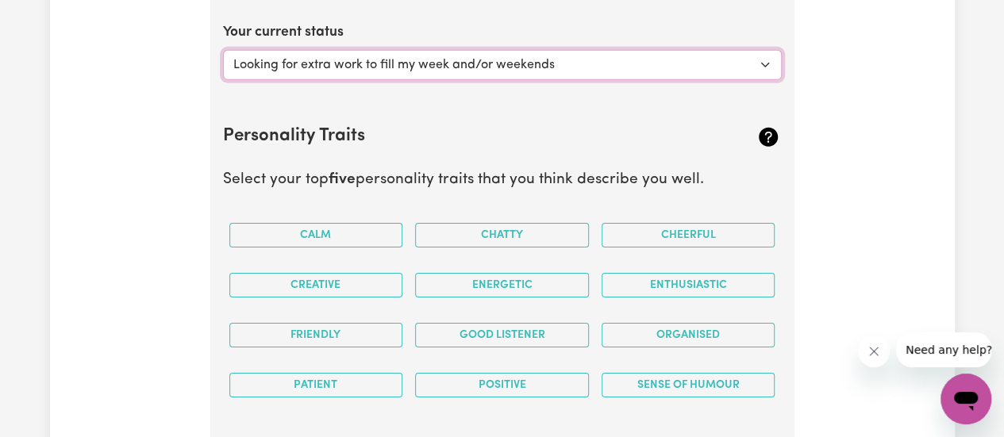
scroll to position [2492, 0]
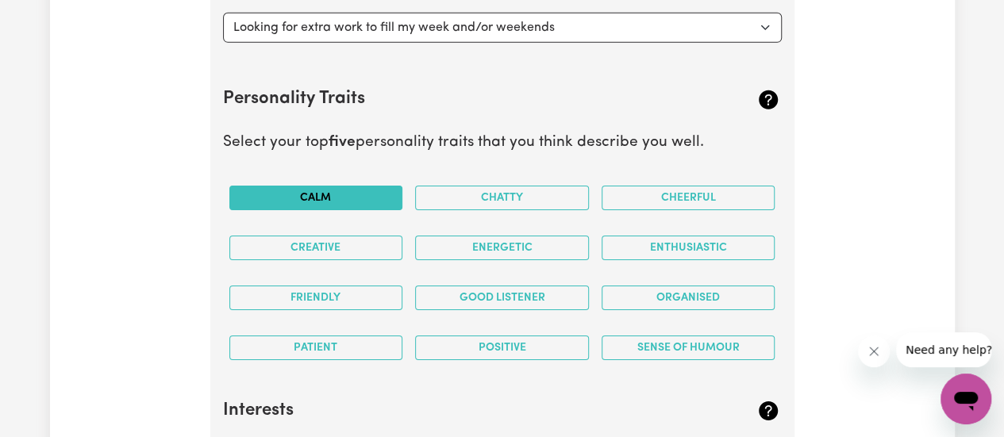
click at [351, 198] on button "Calm" at bounding box center [316, 198] width 174 height 25
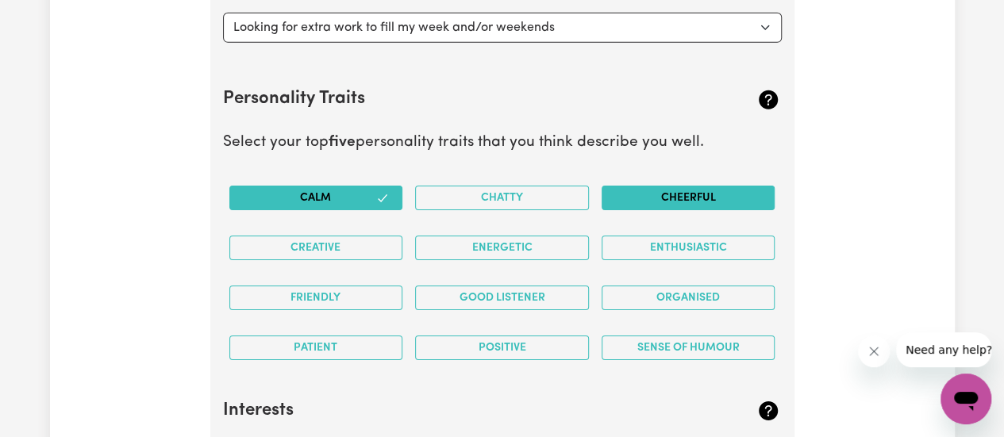
click at [676, 201] on button "Cheerful" at bounding box center [689, 198] width 174 height 25
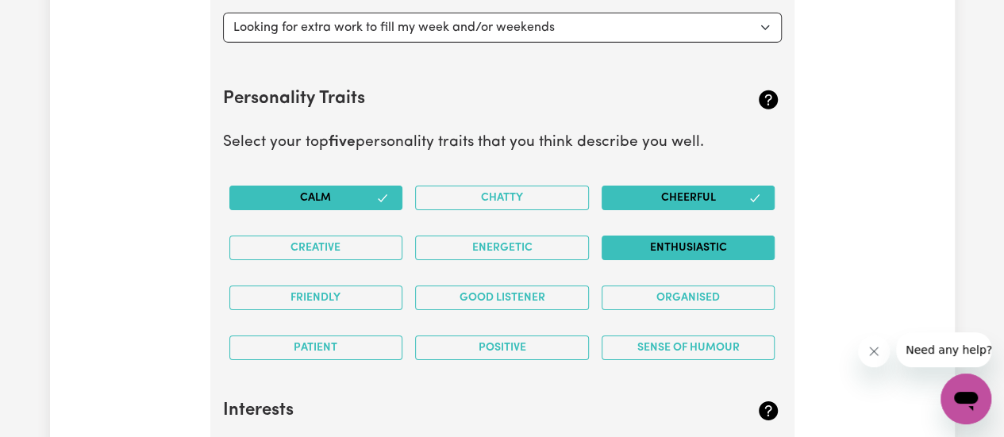
click at [684, 241] on button "Enthusiastic" at bounding box center [689, 248] width 174 height 25
click at [686, 296] on button "Organised" at bounding box center [689, 298] width 174 height 25
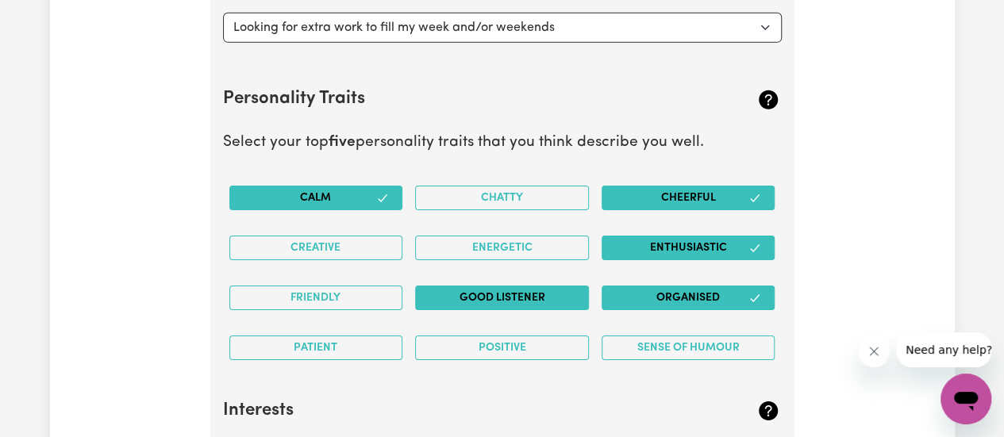
click at [530, 290] on button "Good Listener" at bounding box center [502, 298] width 174 height 25
click at [367, 287] on button "Friendly" at bounding box center [316, 298] width 174 height 25
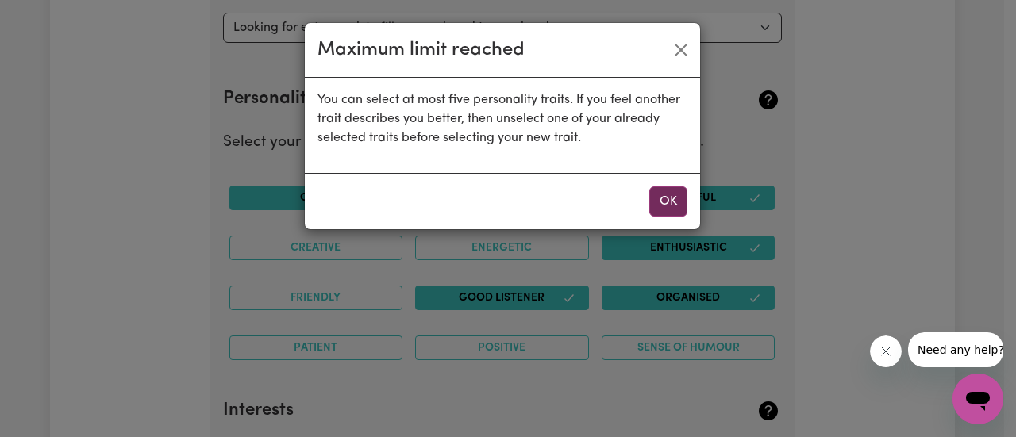
click at [659, 190] on button "OK" at bounding box center [668, 202] width 38 height 30
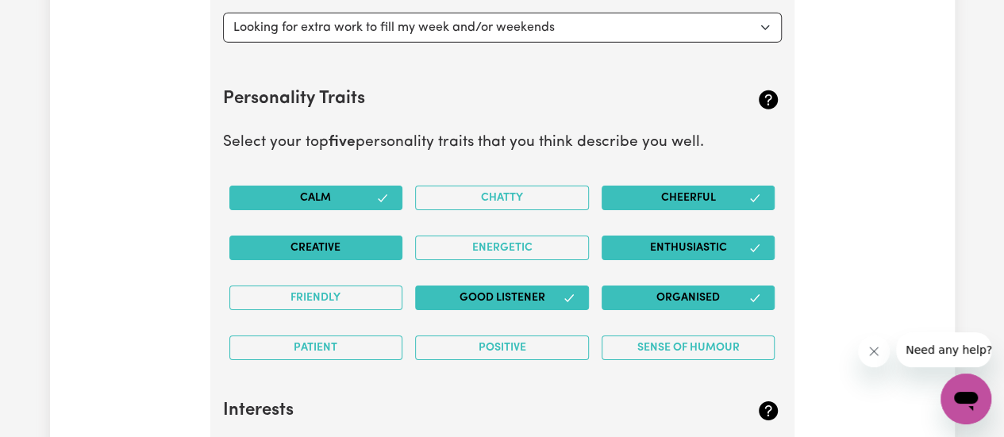
click at [341, 242] on button "Creative" at bounding box center [316, 248] width 174 height 25
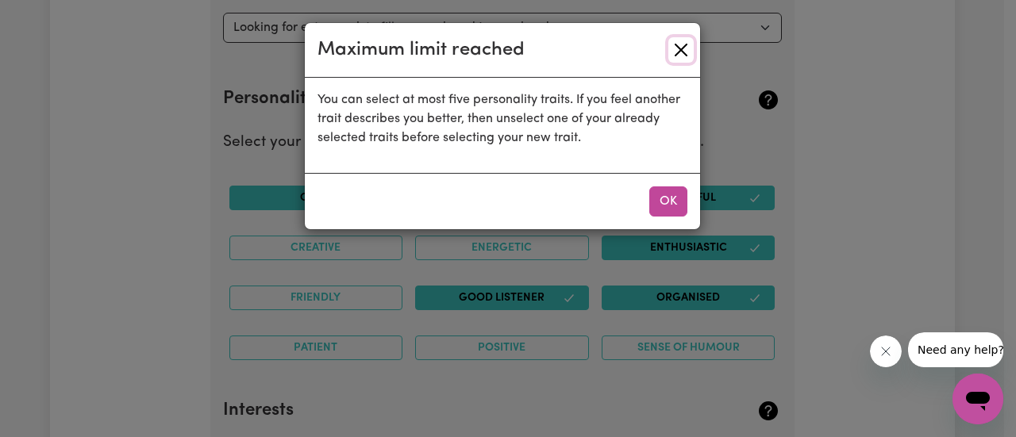
click at [676, 40] on button "Close" at bounding box center [681, 49] width 25 height 25
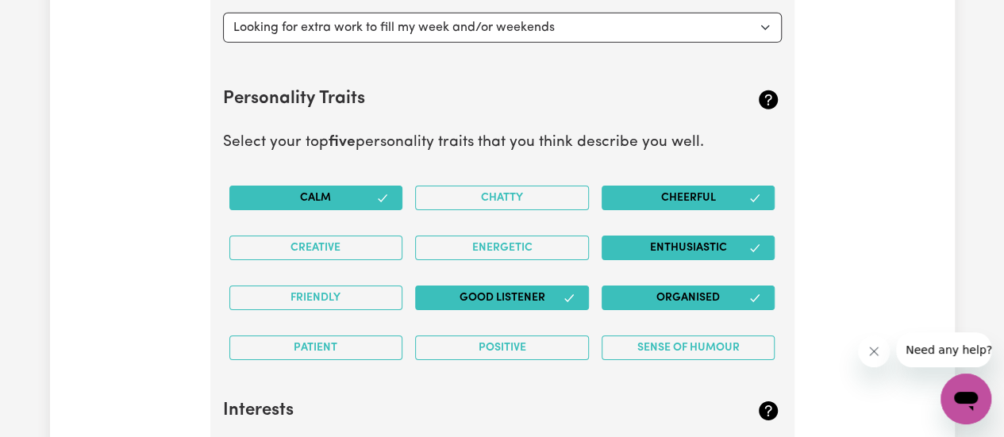
click at [736, 286] on button "Organised" at bounding box center [689, 298] width 174 height 25
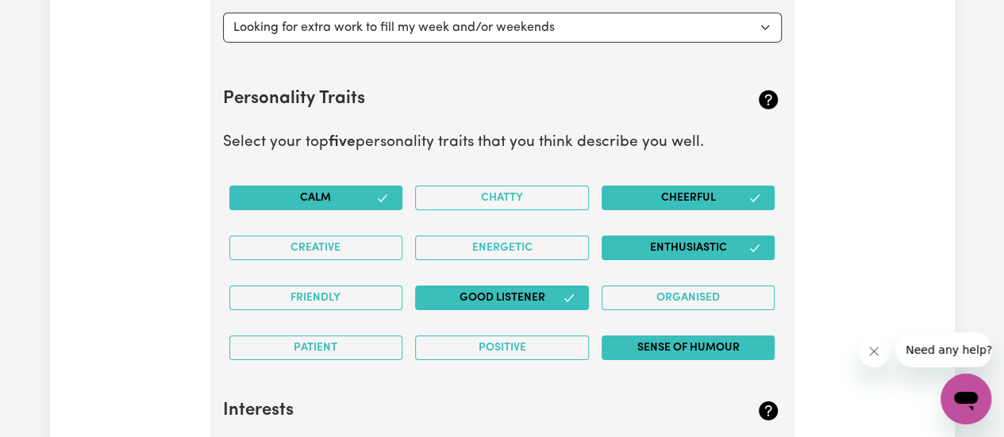
click at [660, 340] on button "Sense of Humour" at bounding box center [689, 348] width 174 height 25
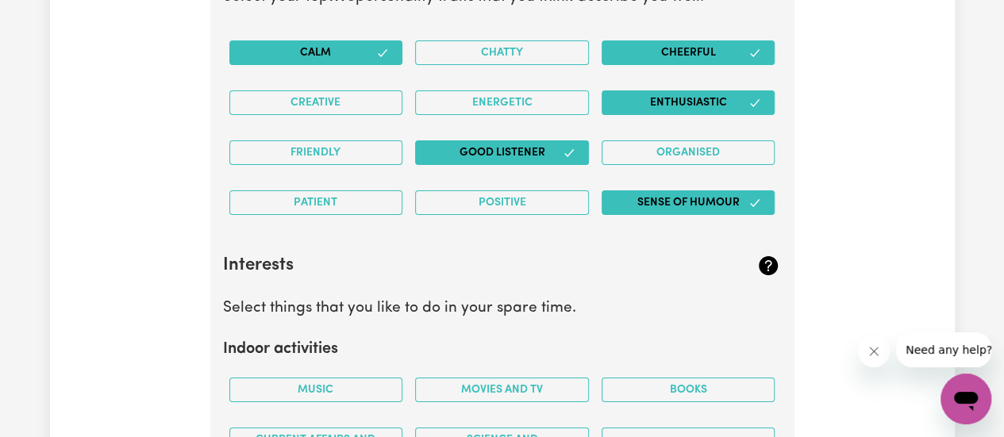
scroll to position [2730, 0]
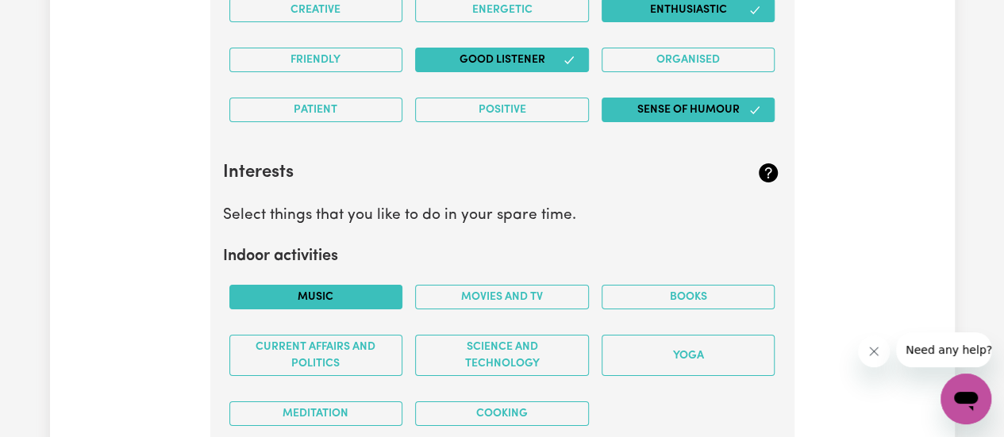
click at [324, 285] on button "Music" at bounding box center [316, 297] width 174 height 25
click at [461, 298] on button "Movies and TV" at bounding box center [502, 297] width 174 height 25
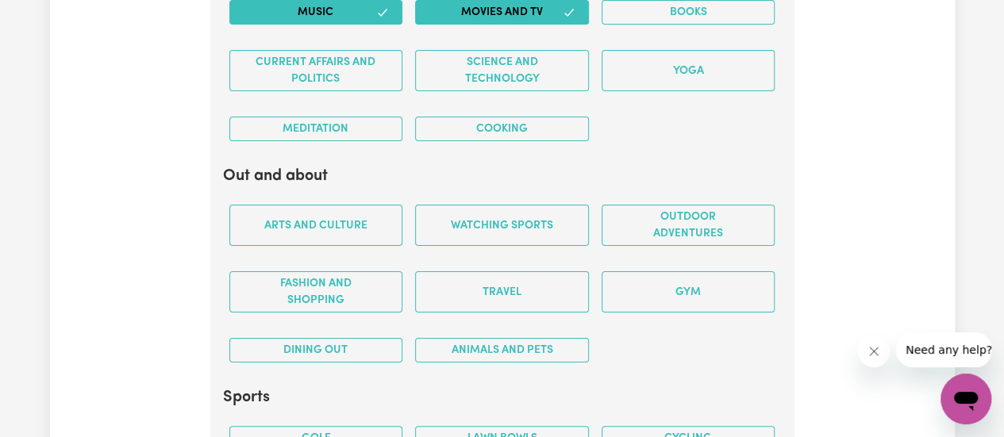
scroll to position [3048, 0]
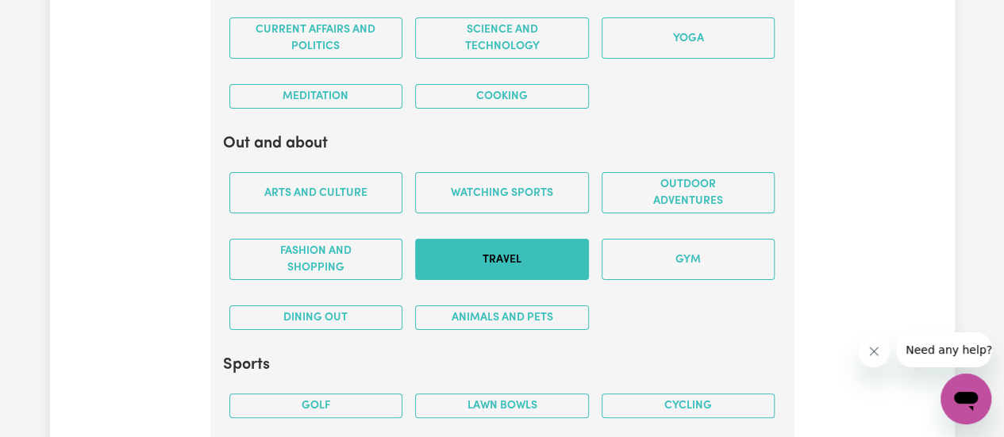
click at [544, 256] on button "Travel" at bounding box center [502, 259] width 174 height 41
click at [531, 306] on button "Animals and pets" at bounding box center [502, 318] width 174 height 25
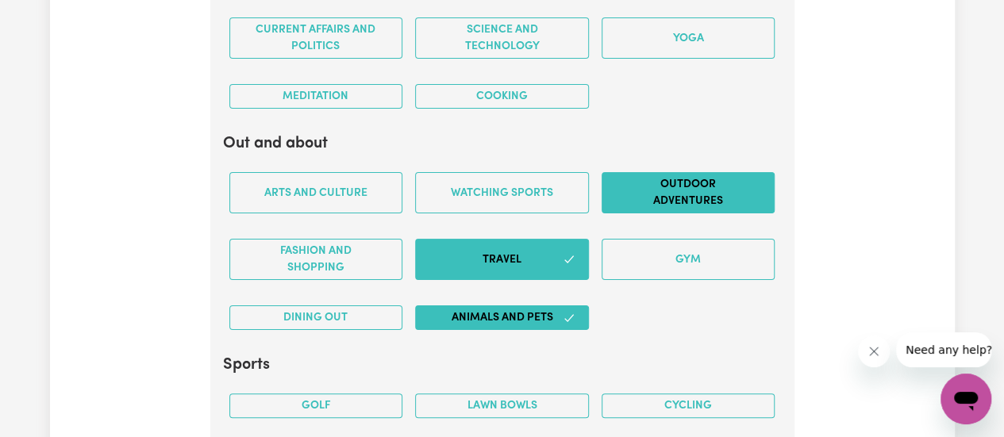
click at [666, 178] on button "Outdoor adventures" at bounding box center [689, 192] width 174 height 41
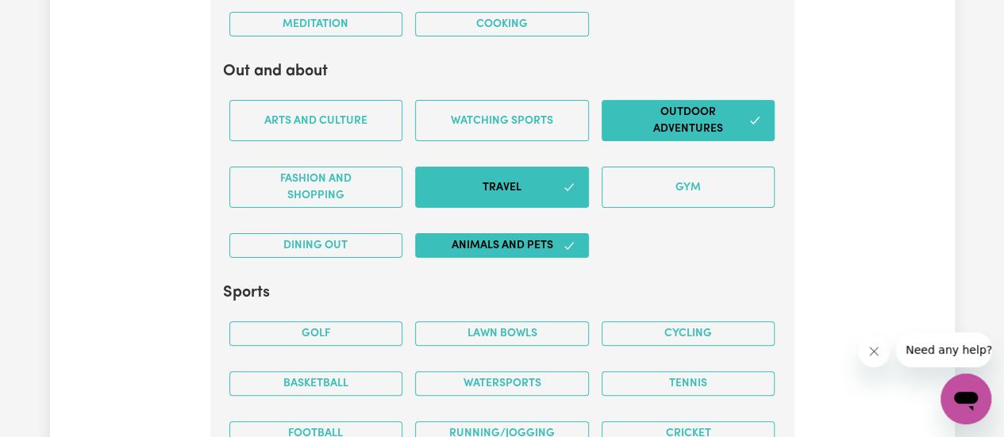
scroll to position [3207, 0]
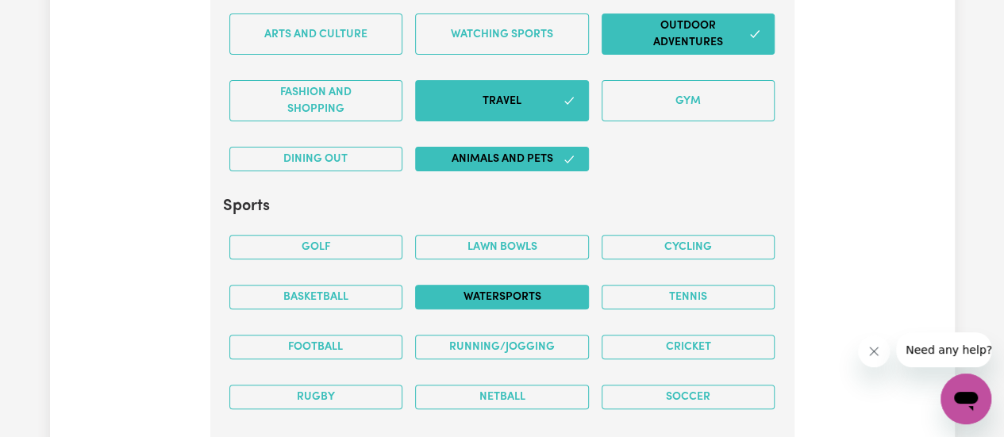
click at [578, 291] on button "Watersports" at bounding box center [502, 297] width 174 height 25
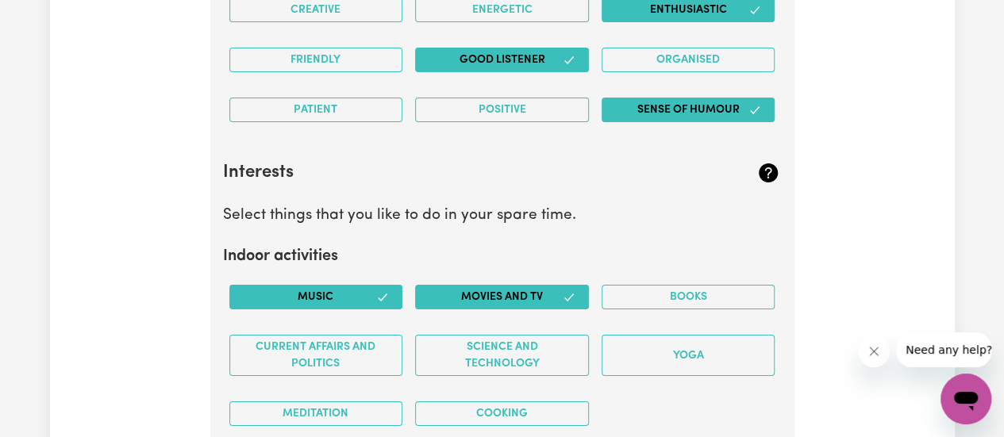
scroll to position [2810, 0]
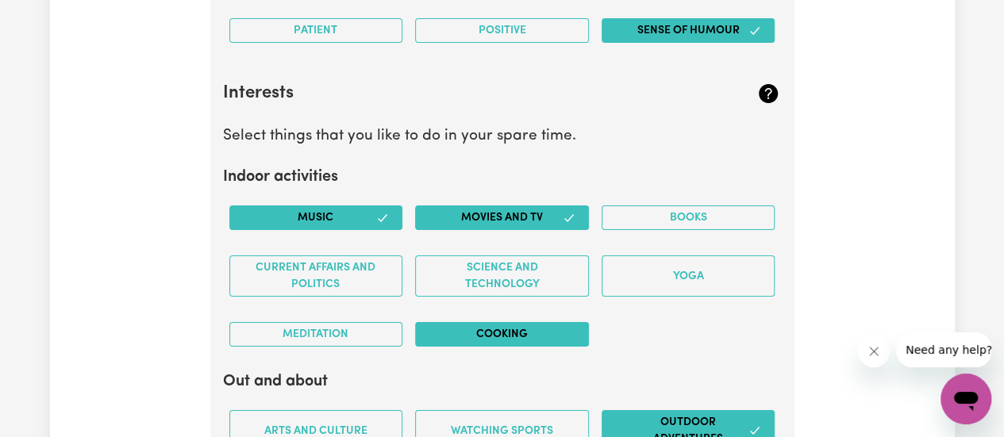
click at [581, 337] on button "Cooking" at bounding box center [502, 334] width 174 height 25
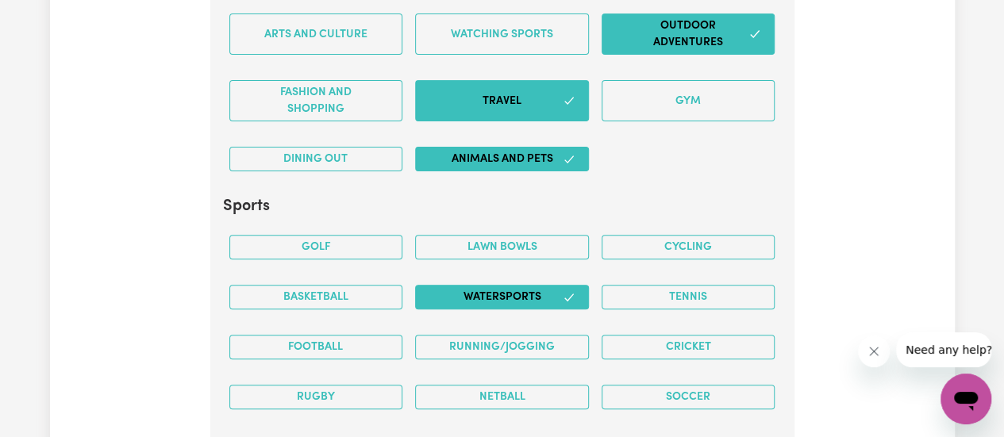
scroll to position [3366, 0]
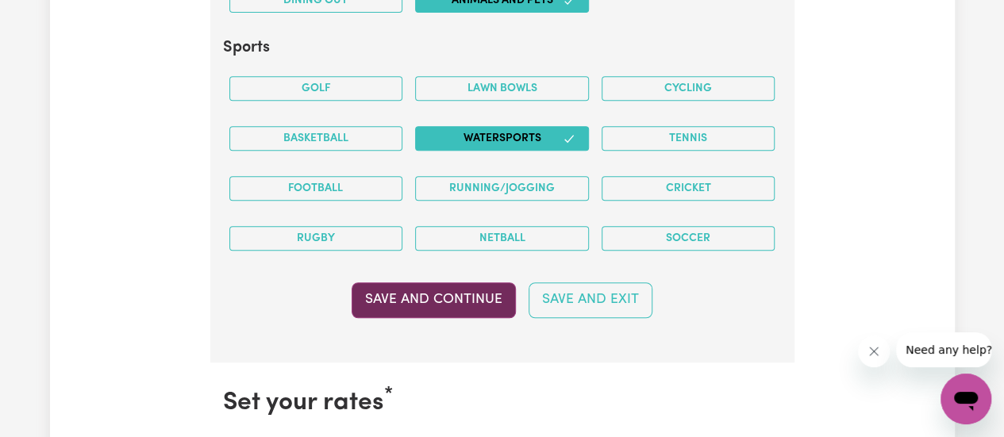
click at [479, 301] on button "Save and Continue" at bounding box center [434, 300] width 164 height 35
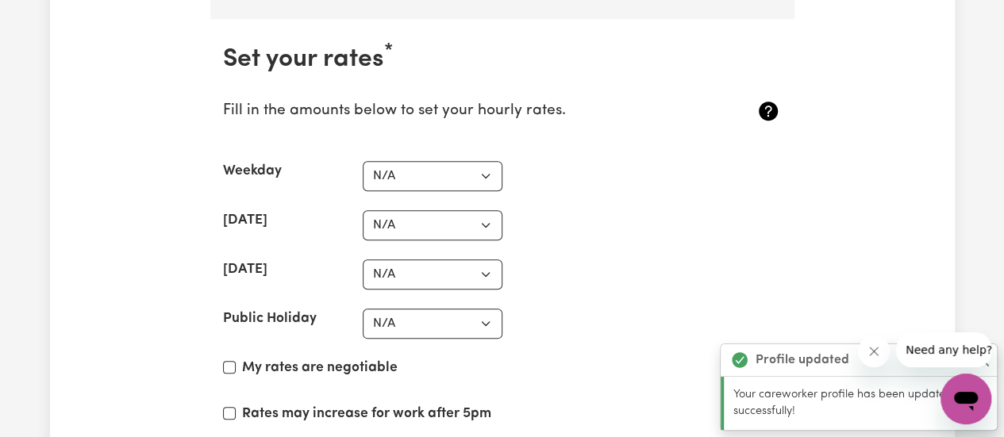
scroll to position [3716, 0]
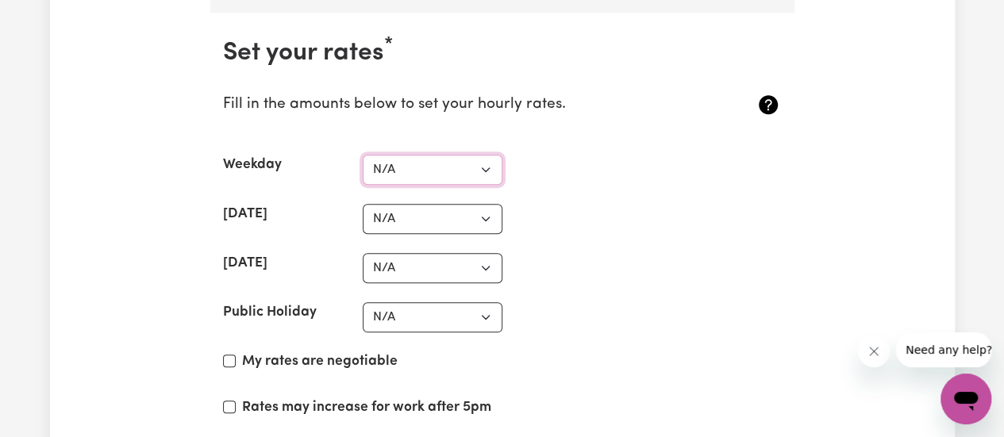
click at [488, 160] on select "N/A $37 $38 $39 $40 $41 $42 $43 $44 $45 $46 $47 $48 $49 $50 $51 $52 $53 $54 $55…" at bounding box center [433, 170] width 140 height 30
select select "65"
click at [363, 155] on select "N/A $37 $38 $39 $40 $41 $42 $43 $44 $45 $46 $47 $48 $49 $50 $51 $52 $53 $54 $55…" at bounding box center [433, 170] width 140 height 30
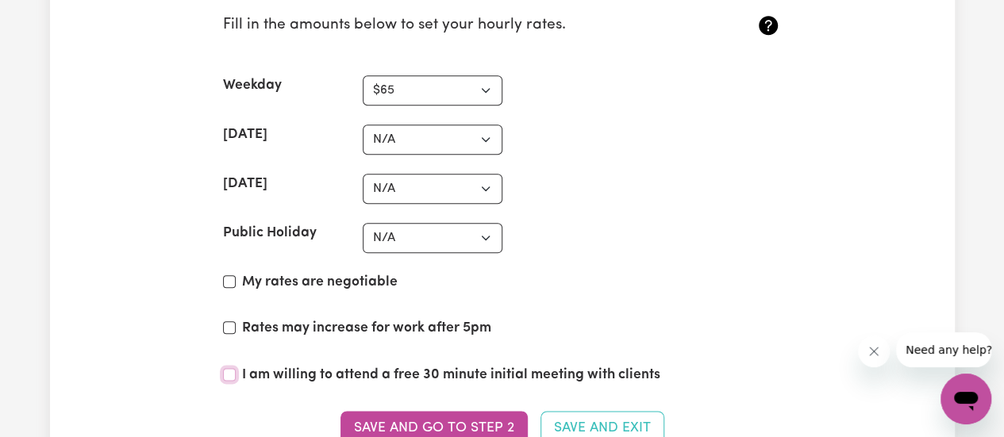
click at [231, 368] on input "I am willing to attend a free 30 minute initial meeting with clients" at bounding box center [229, 374] width 13 height 13
checkbox input "true"
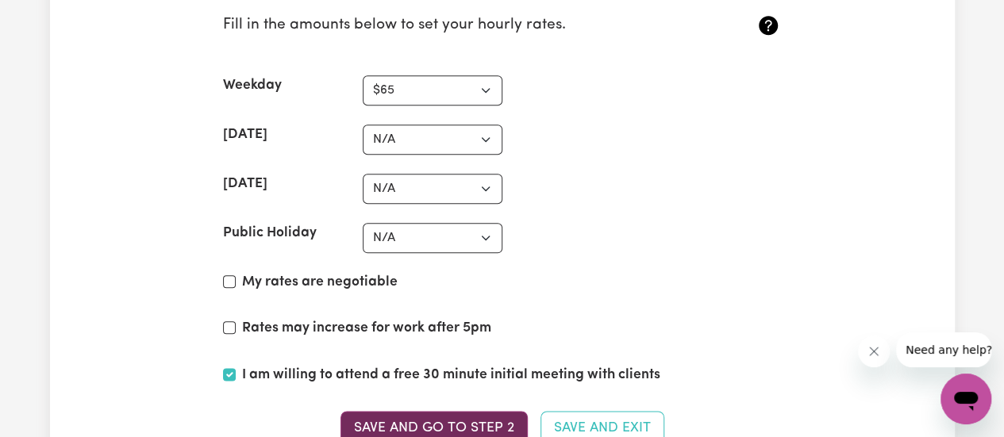
click at [445, 411] on button "Save and go to Step 2" at bounding box center [434, 428] width 187 height 35
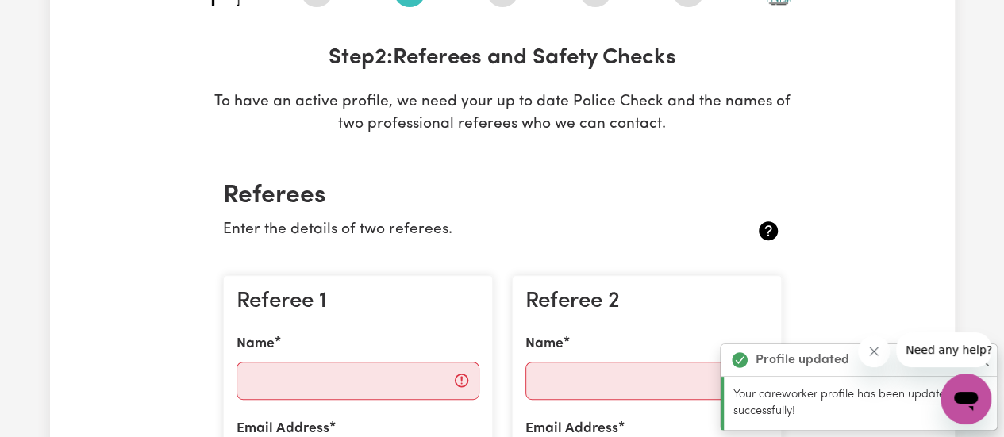
scroll to position [238, 0]
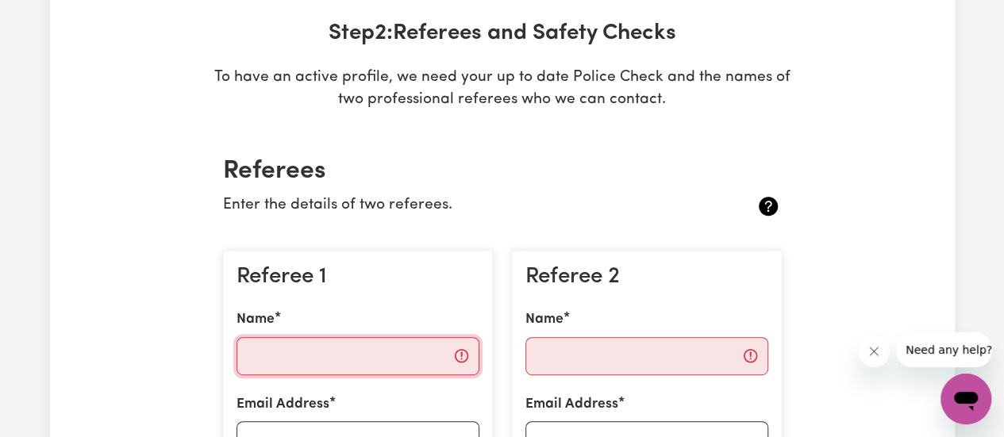
click at [326, 356] on input "Name" at bounding box center [358, 356] width 243 height 38
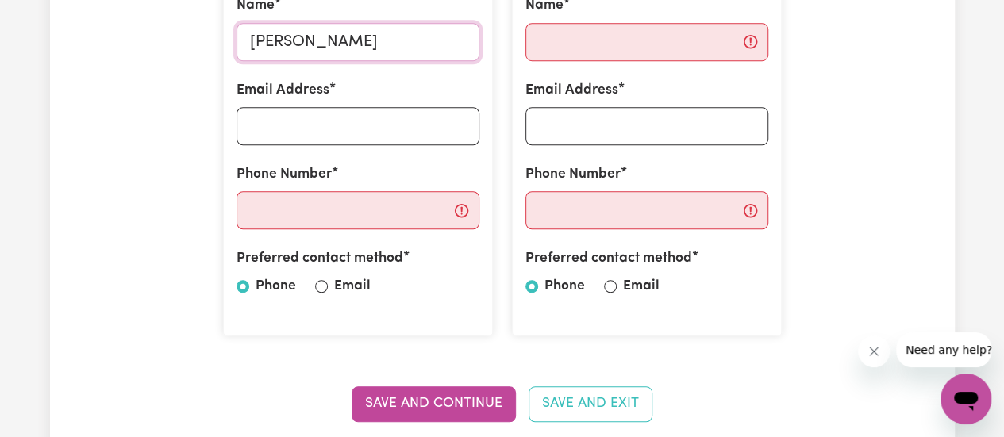
scroll to position [556, 0]
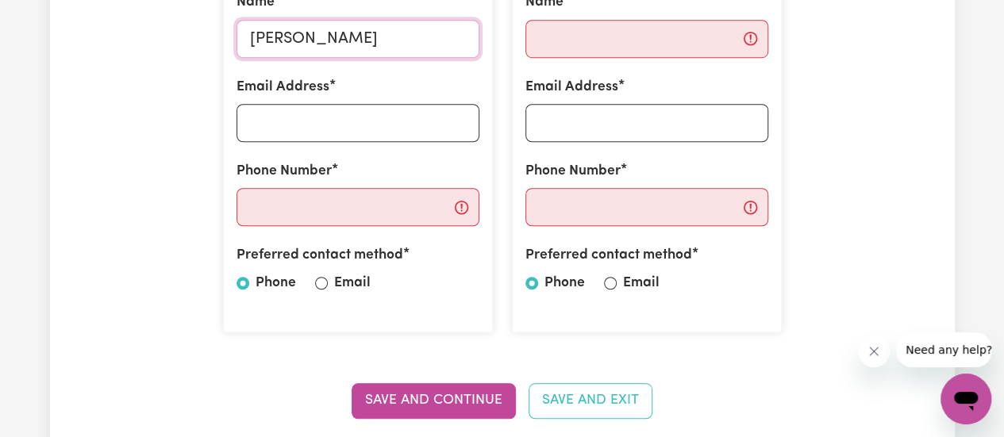
type input "[PERSON_NAME]"
click at [319, 283] on input "Email" at bounding box center [321, 283] width 13 height 13
radio input "true"
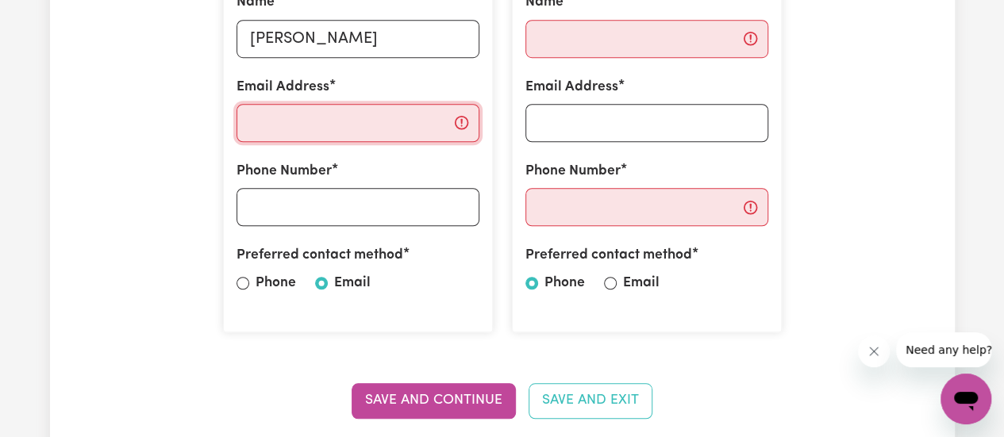
click at [264, 121] on input "Email Address" at bounding box center [358, 123] width 243 height 38
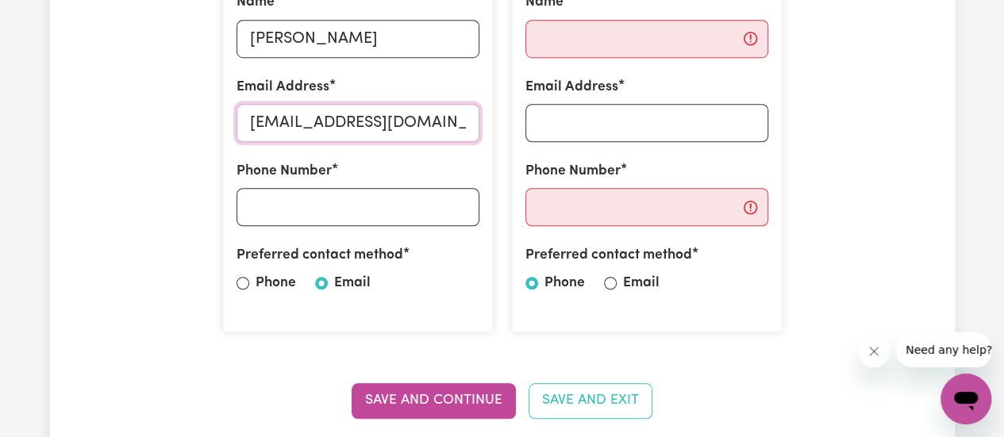
type input "[EMAIL_ADDRESS][DOMAIN_NAME]"
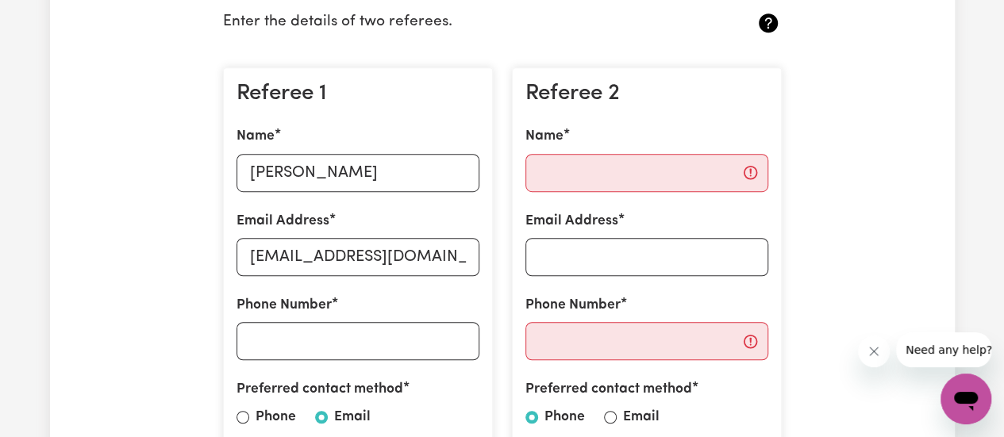
scroll to position [397, 0]
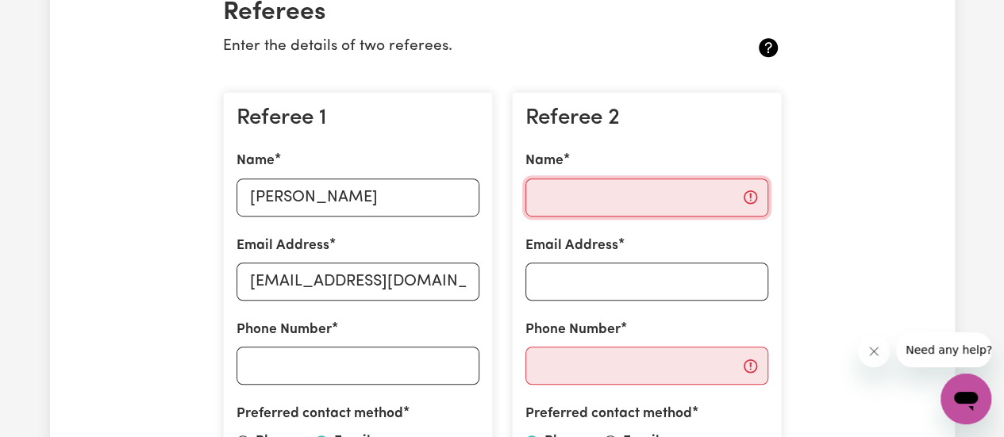
click at [562, 206] on input "Name" at bounding box center [647, 198] width 243 height 38
type input "[PERSON_NAME]"
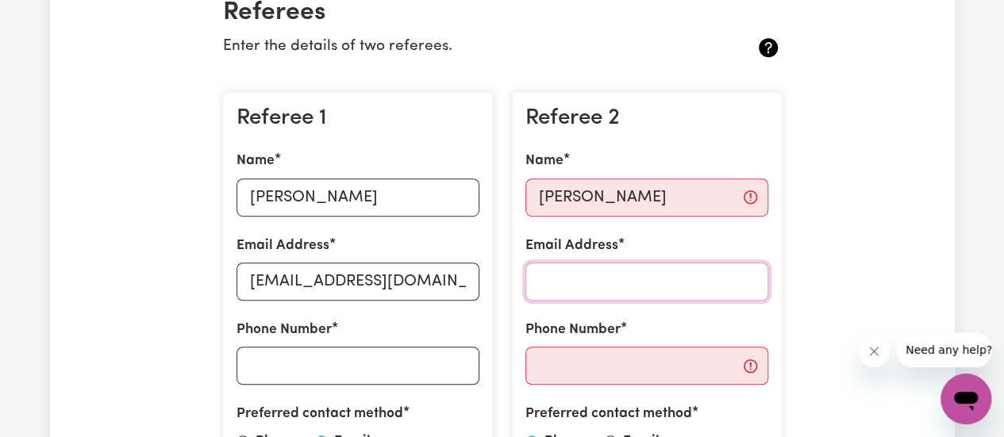
type input "[EMAIL_ADDRESS][DOMAIN_NAME]"
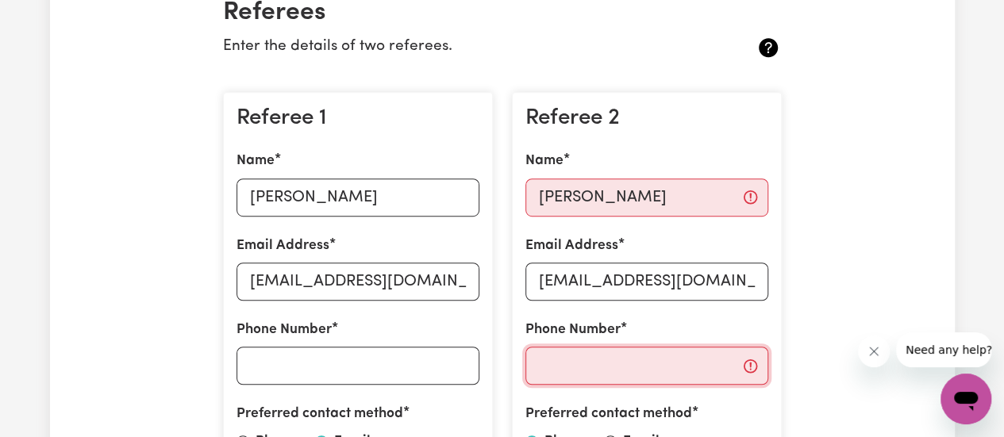
type input "0419787499"
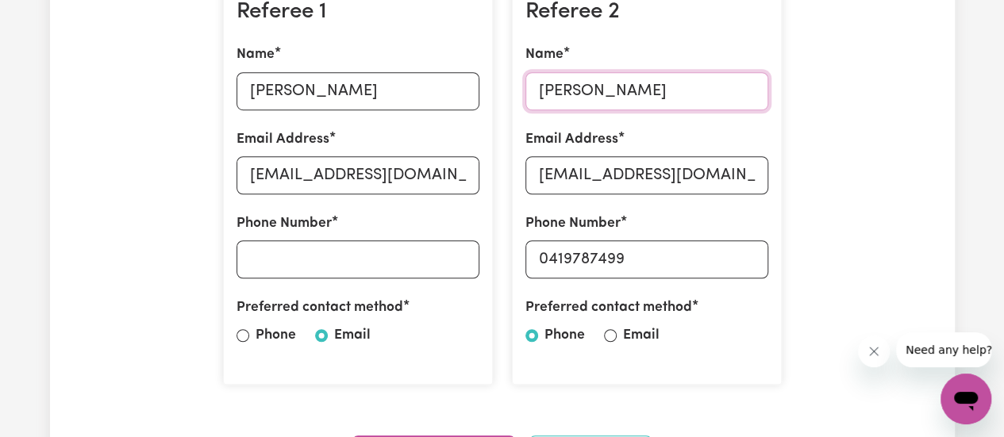
scroll to position [556, 0]
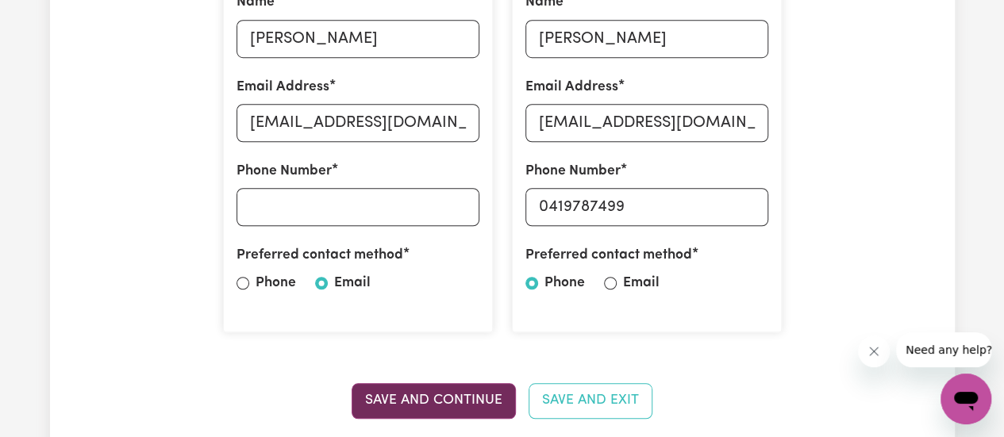
click at [416, 399] on button "Save and Continue" at bounding box center [434, 400] width 164 height 35
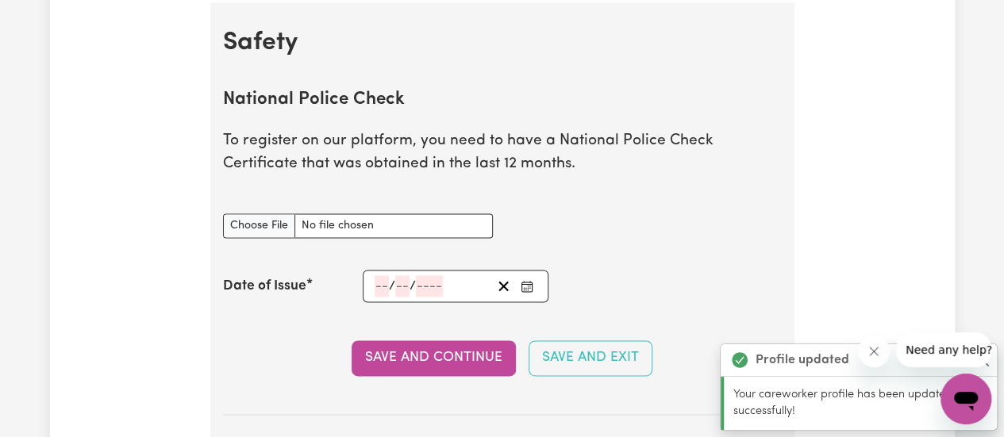
scroll to position [1018, 0]
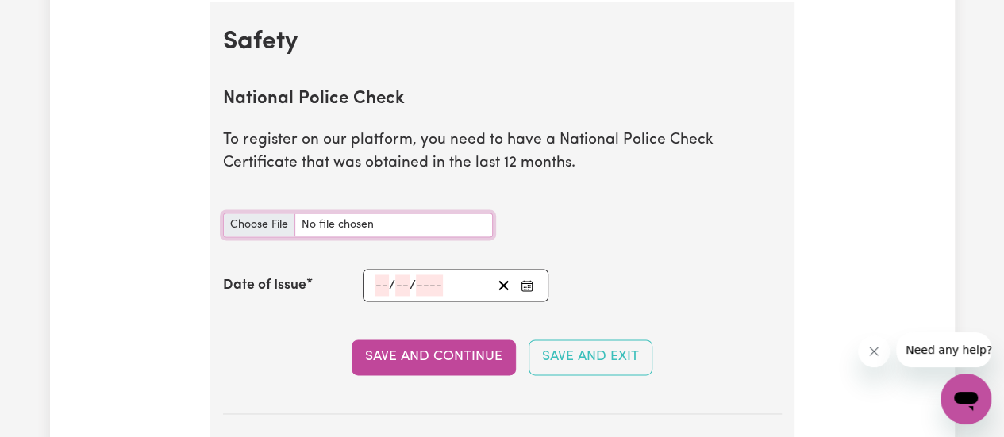
click at [246, 223] on input "National Police Check document" at bounding box center [358, 225] width 270 height 25
type input "C:\fakepath\Police Check [PERSON_NAME].JPG"
click at [380, 277] on input "number" at bounding box center [382, 285] width 14 height 21
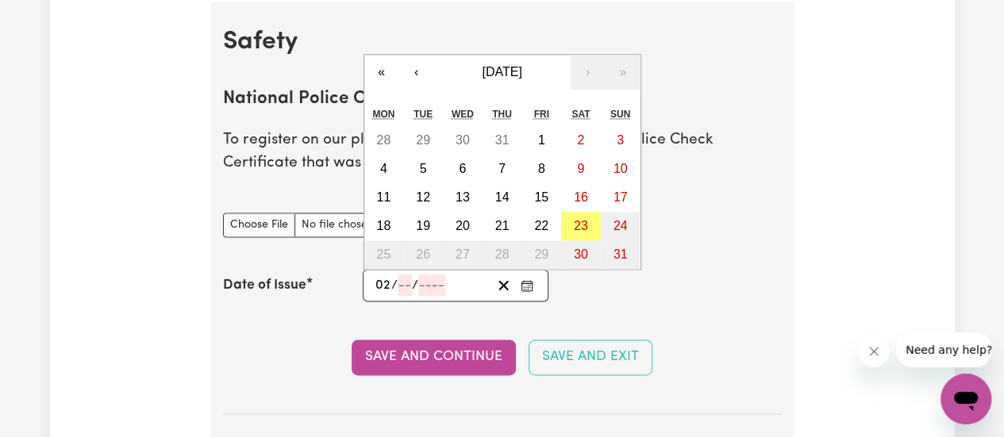
type input "02"
type input "0002-02-02"
type input "2"
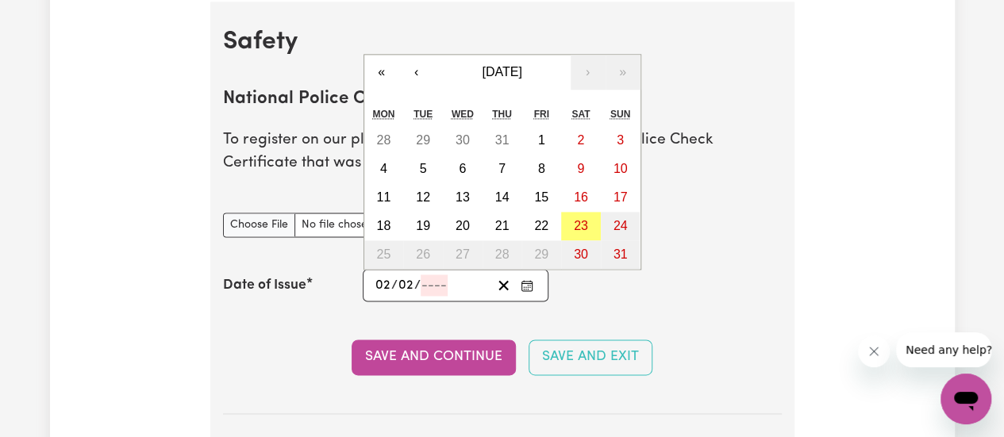
type input "2"
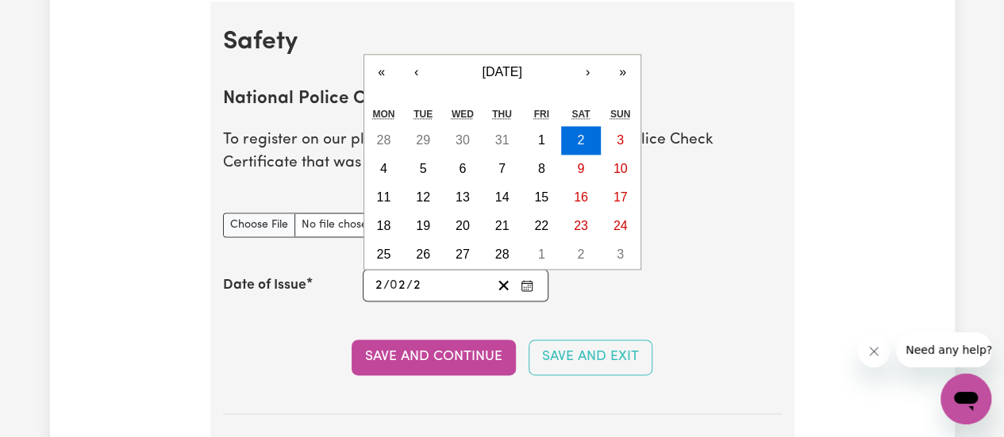
type input "0020-02-02"
type input "20"
type input "0202-02-02"
type input "202"
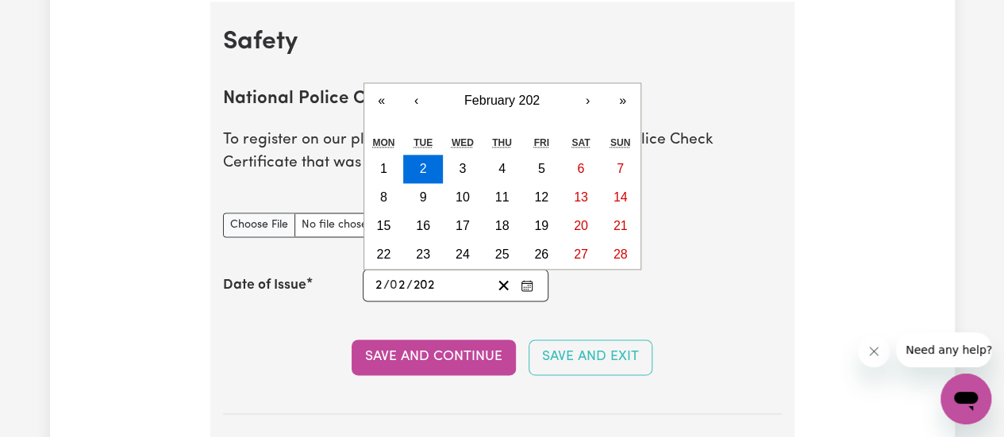
type input "[DATE]"
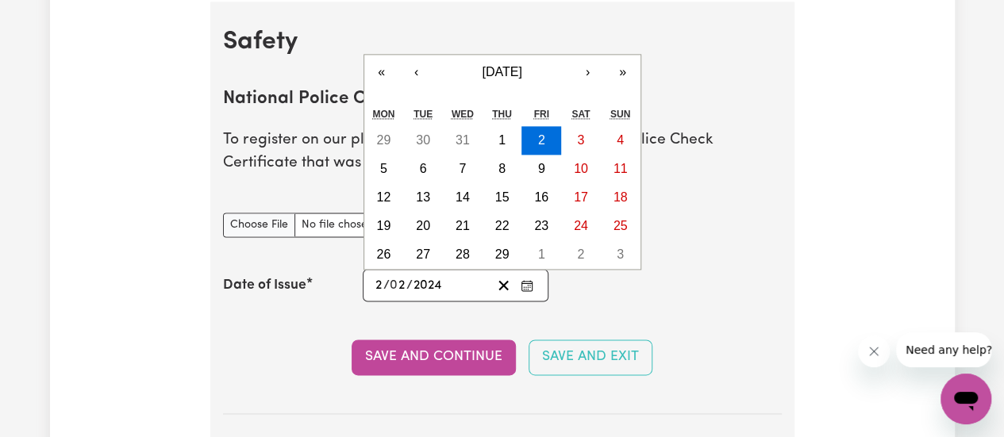
type input "2024"
click at [685, 306] on section "National Police Check To register on our platform, you need to have a National …" at bounding box center [502, 239] width 559 height 351
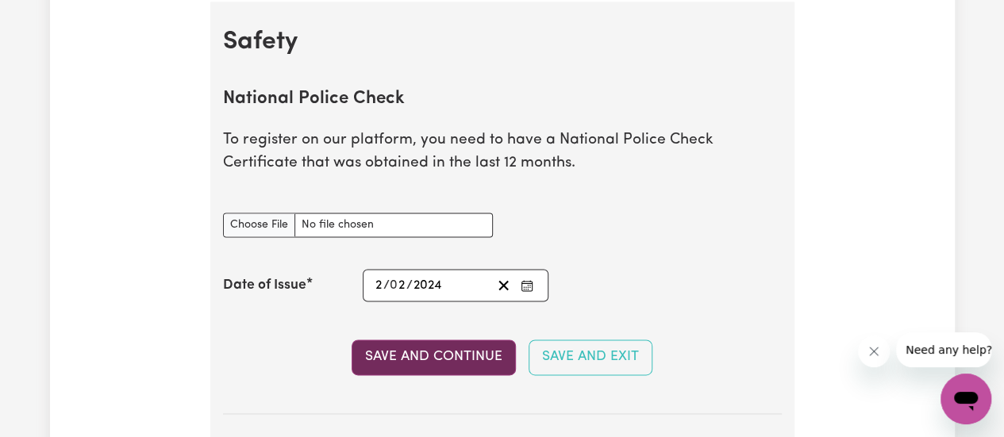
click at [427, 363] on button "Save and Continue" at bounding box center [434, 357] width 164 height 35
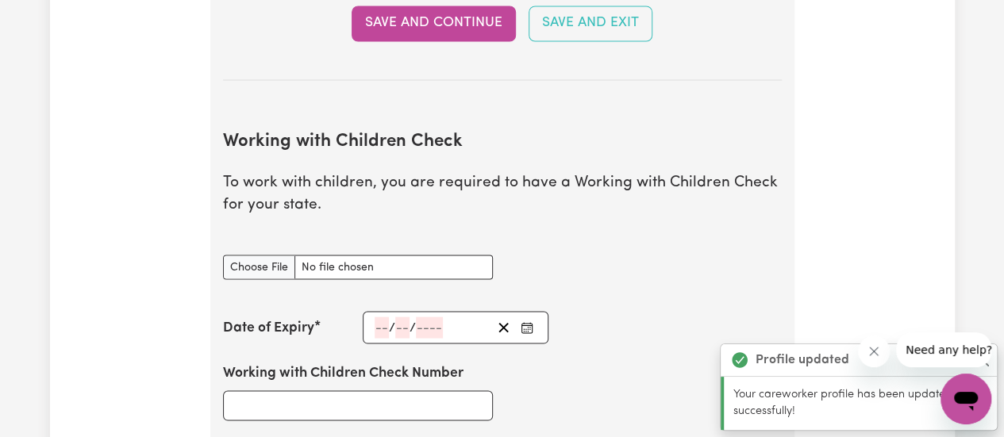
scroll to position [1455, 0]
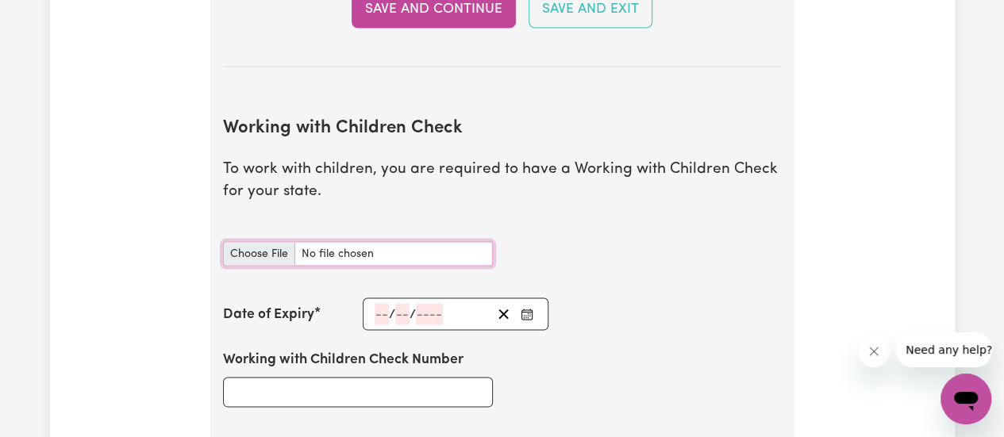
click at [265, 254] on input "Working with Children Check document" at bounding box center [358, 253] width 270 height 25
type input "C:\fakepath\Blue Card.JPG"
click at [380, 309] on input "number" at bounding box center [382, 313] width 14 height 21
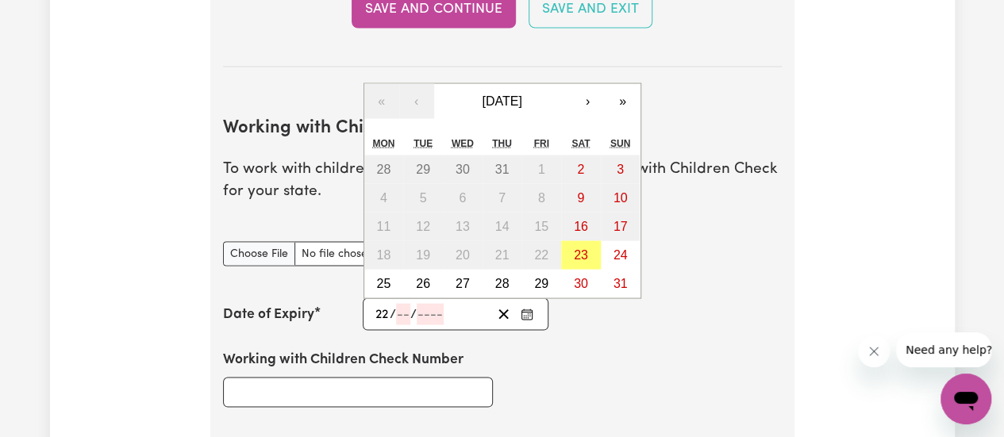
type input "22"
type input "12"
type input "202"
type input "[DATE]"
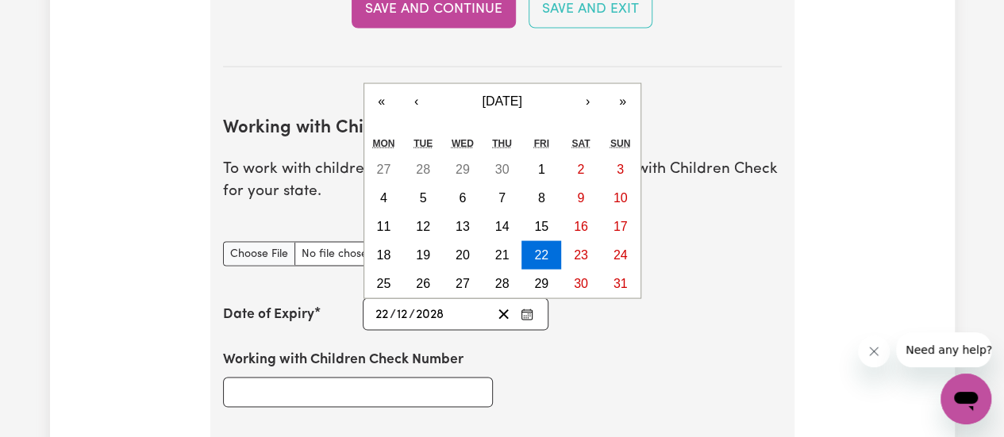
type input "2028"
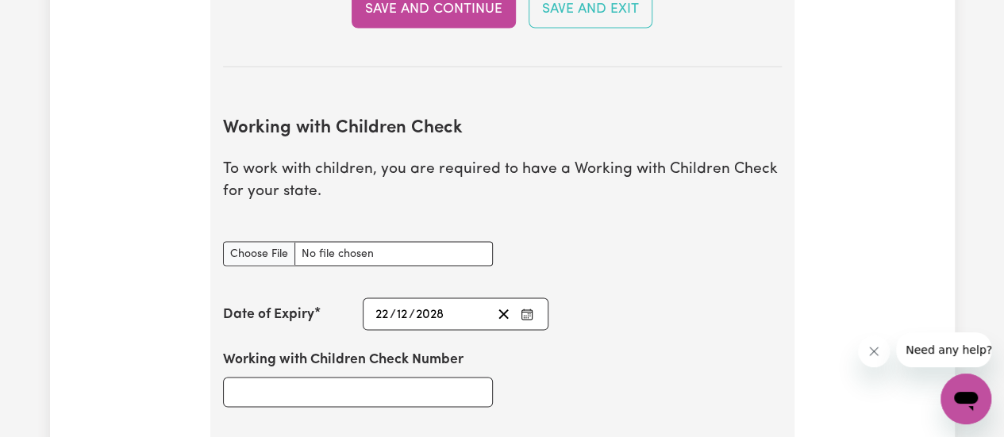
click at [595, 363] on div "Working with Children Check Number" at bounding box center [503, 377] width 578 height 95
click at [255, 388] on input "Working with Children Check Number" at bounding box center [358, 392] width 270 height 30
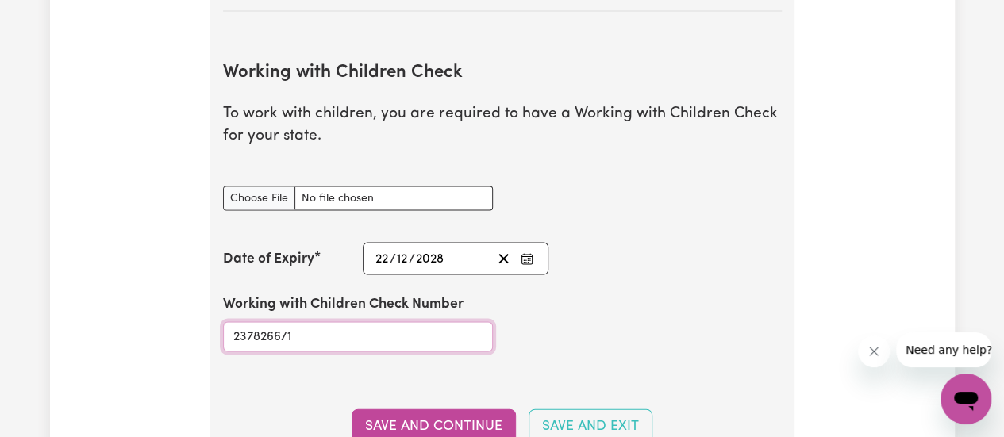
scroll to position [1535, 0]
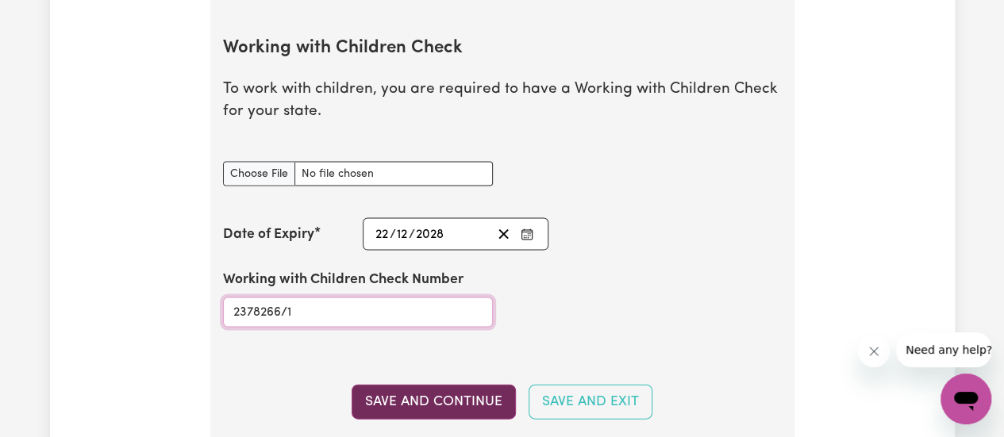
type input "2378266/1"
click at [403, 406] on button "Save and Continue" at bounding box center [434, 402] width 164 height 35
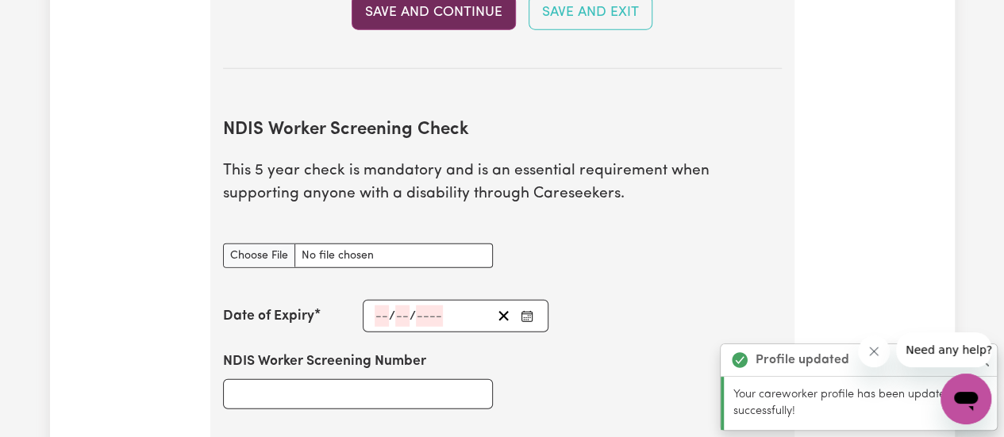
scroll to position [2015, 0]
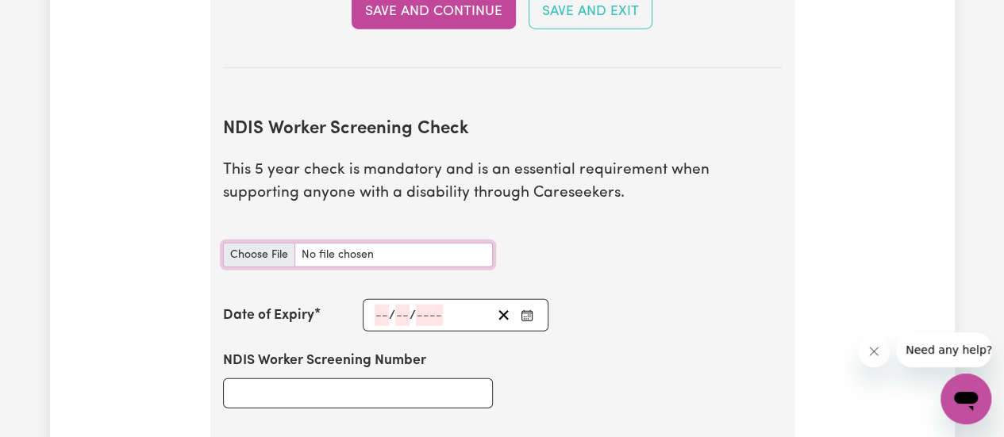
click at [255, 246] on input "NDIS Worker Screening Check document" at bounding box center [358, 255] width 270 height 25
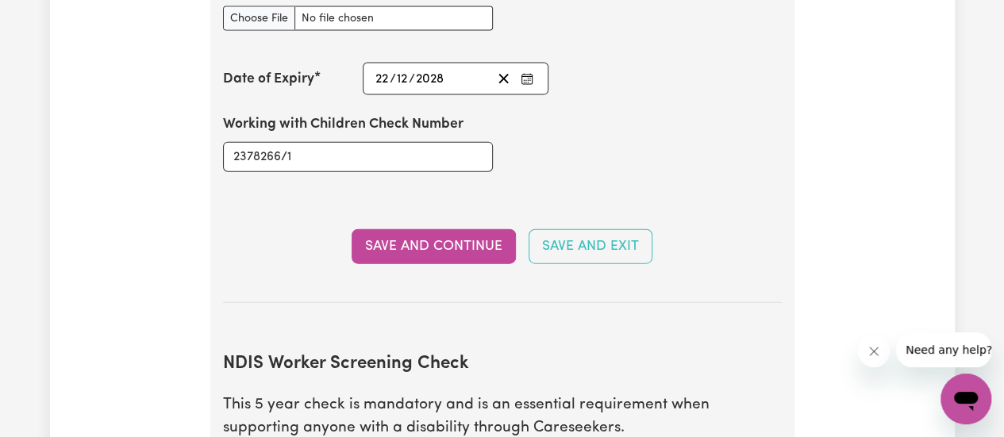
scroll to position [1777, 0]
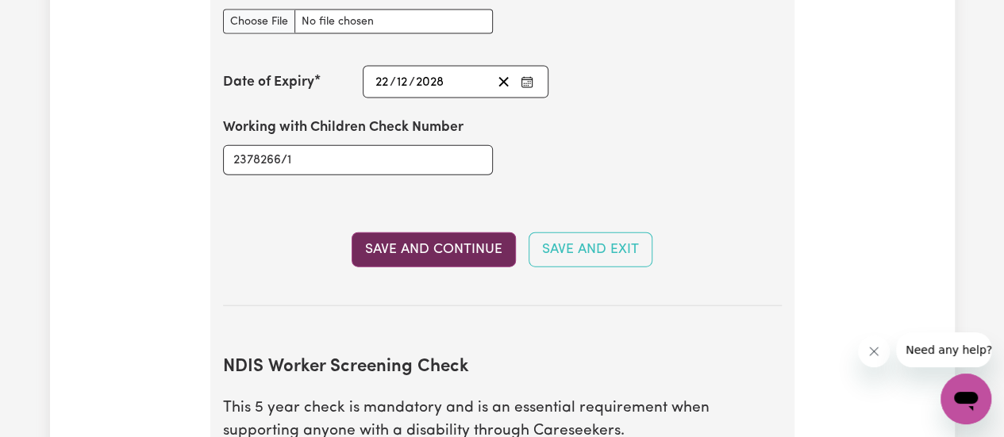
click at [430, 242] on button "Save and Continue" at bounding box center [434, 250] width 164 height 35
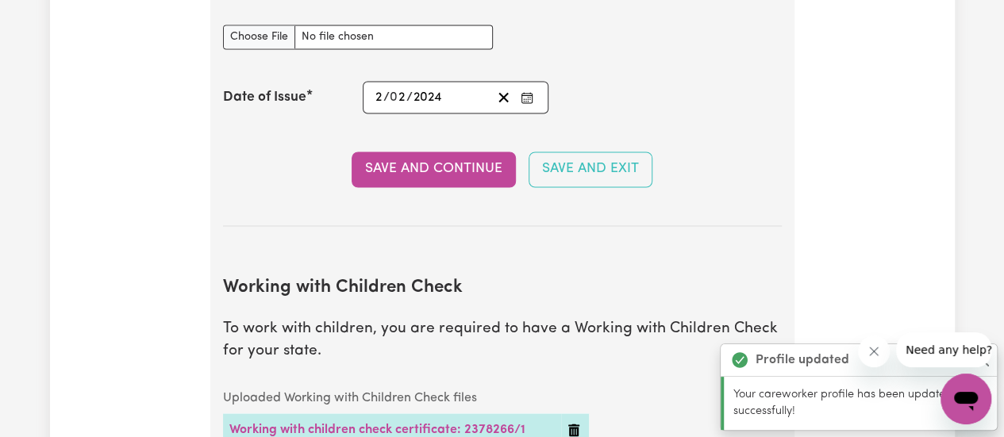
scroll to position [1232, 0]
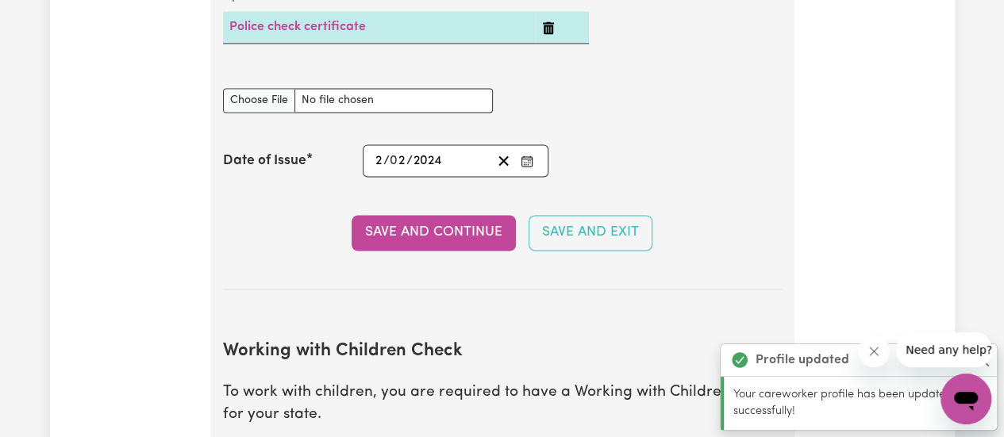
click at [430, 242] on button "Save and Continue" at bounding box center [434, 232] width 164 height 35
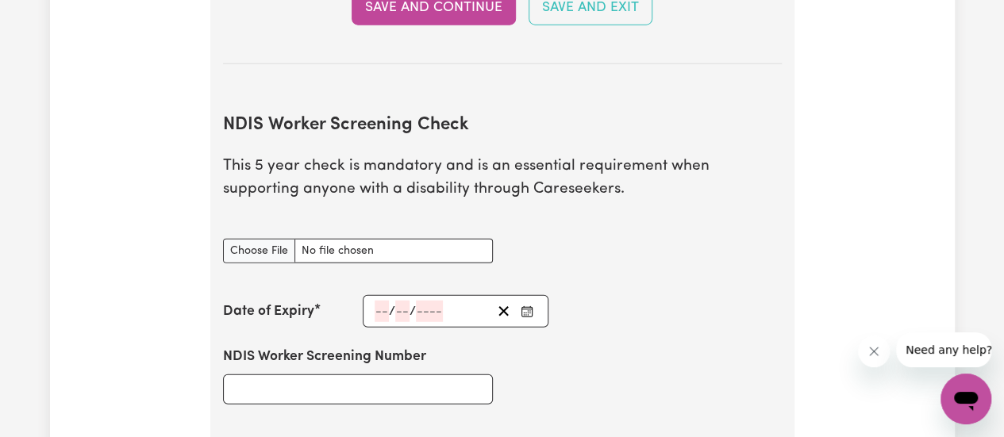
scroll to position [2021, 0]
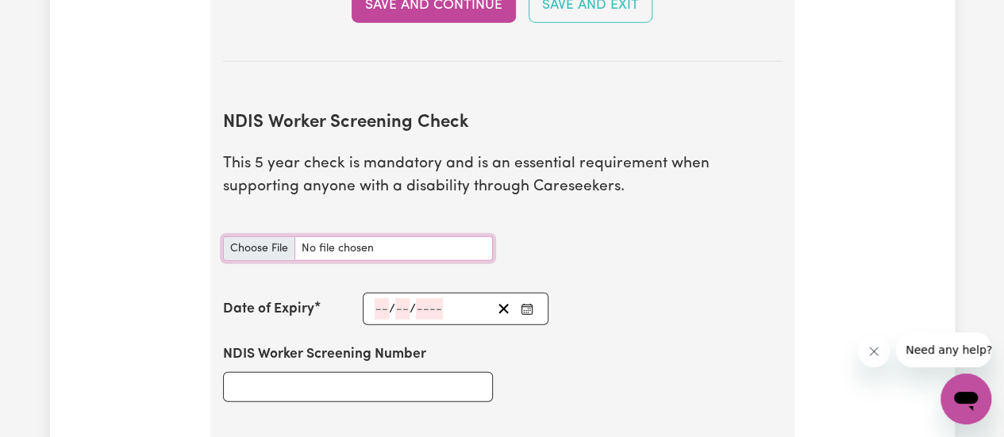
click at [257, 241] on input "NDIS Worker Screening Check document" at bounding box center [358, 249] width 270 height 25
type input "C:\fakepath\IMG_E3751.JPG"
click at [380, 304] on input "number" at bounding box center [382, 309] width 14 height 21
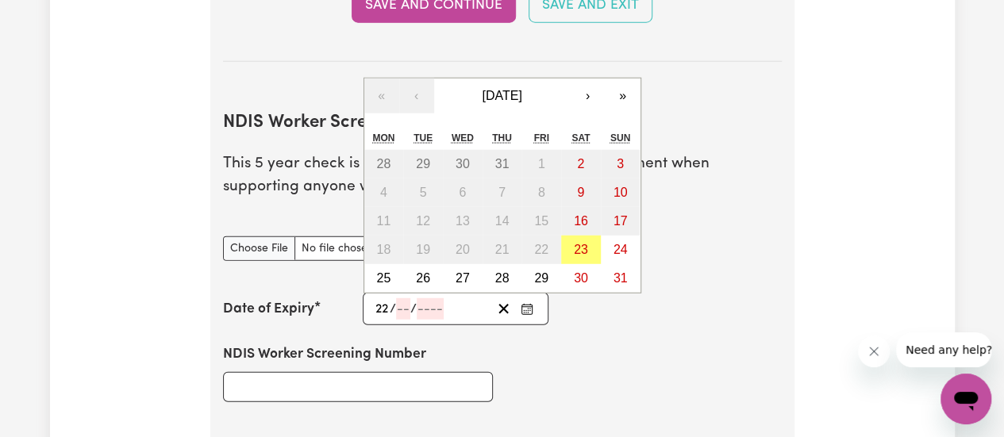
type input "22"
type input "12"
type input "202"
type input "[DATE]"
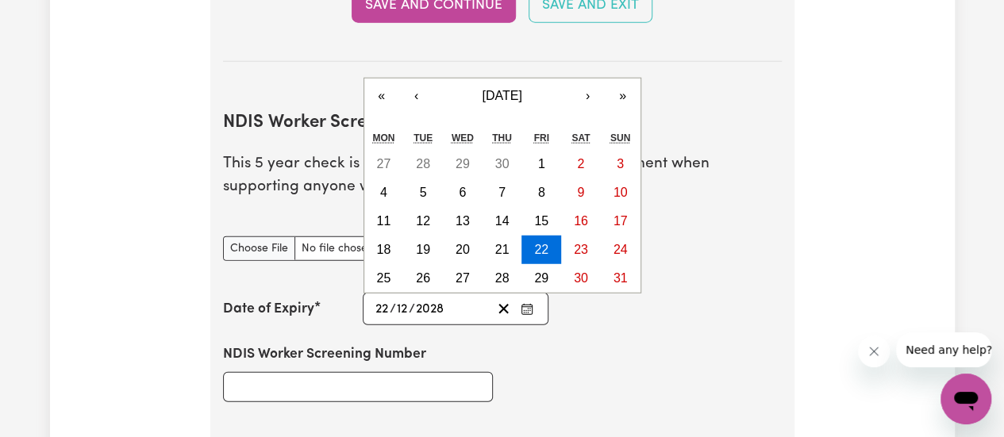
type input "2028"
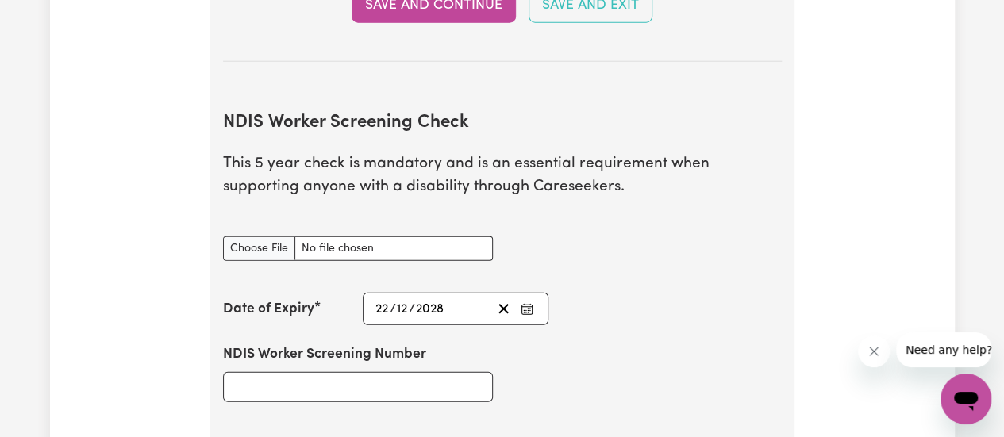
click at [572, 342] on div "NDIS Worker Screening Number" at bounding box center [503, 373] width 578 height 95
click at [257, 384] on input "NDIS Worker Screening Number" at bounding box center [358, 387] width 270 height 30
click at [232, 381] on input "NDIS Worker Screening Number" at bounding box center [358, 387] width 270 height 30
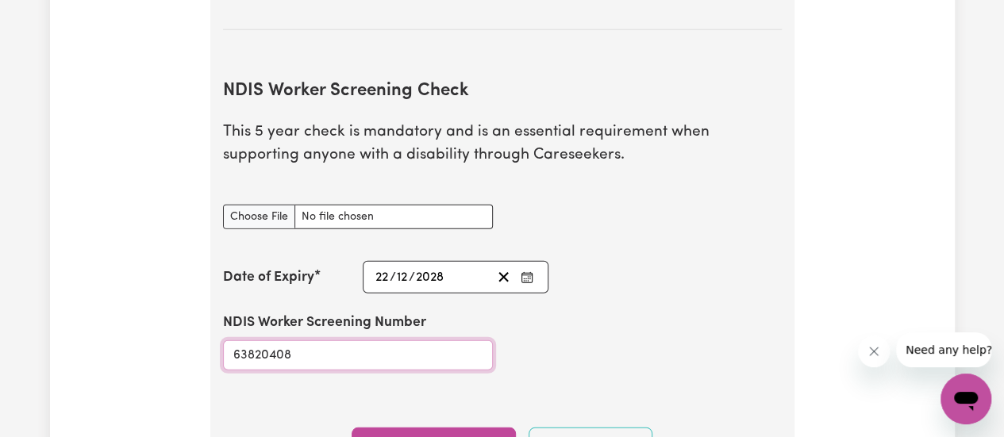
scroll to position [2101, 0]
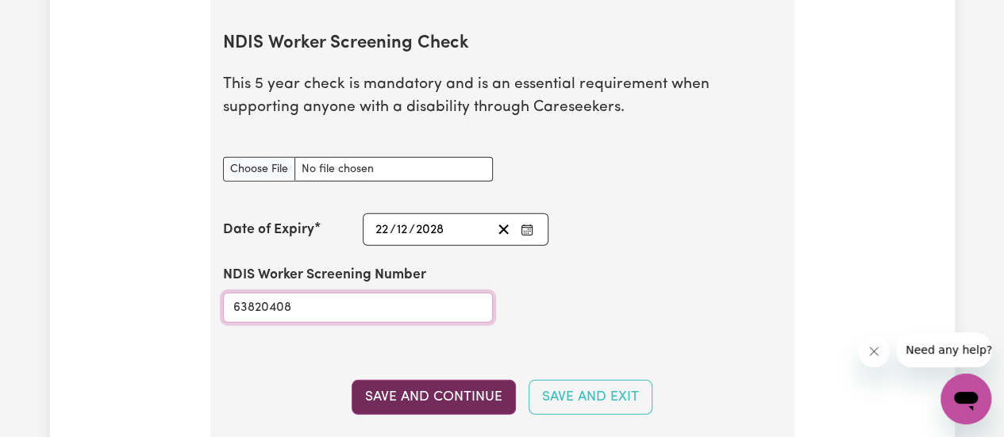
type input "63820408"
click at [494, 390] on button "Save and Continue" at bounding box center [434, 397] width 164 height 35
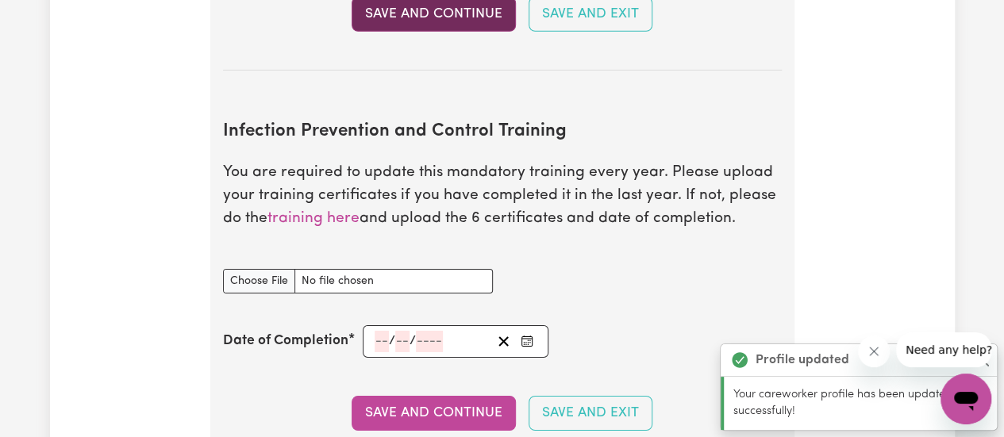
scroll to position [2575, 0]
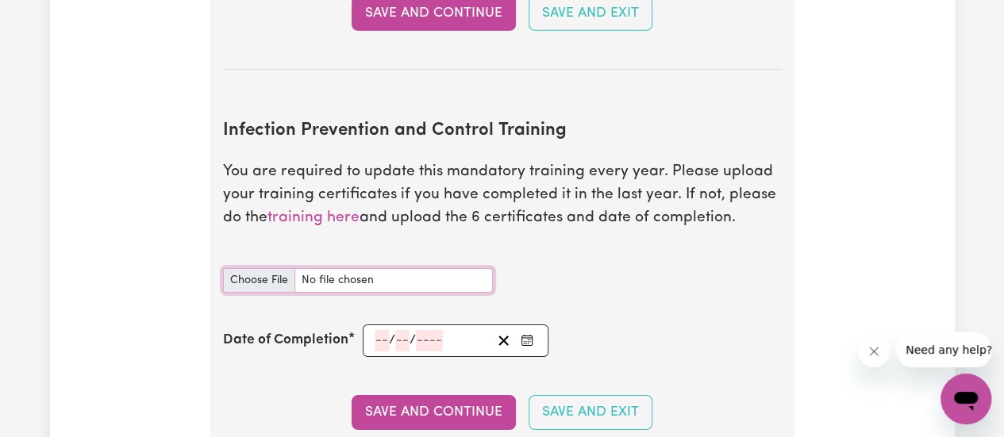
click at [250, 272] on input "Infection Prevention and Control Training document" at bounding box center [358, 280] width 270 height 25
